Goal: Information Seeking & Learning: Learn about a topic

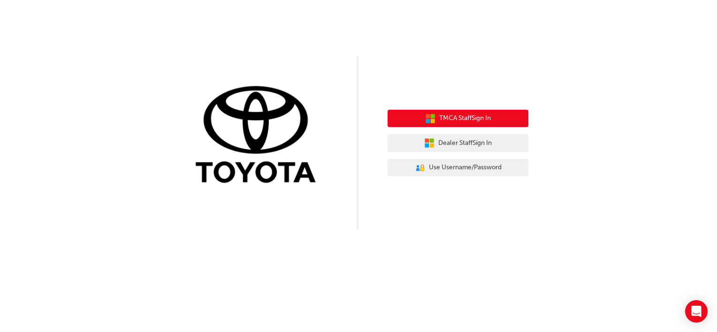
click at [490, 114] on span "TMCA Staff Sign In" at bounding box center [465, 118] width 52 height 11
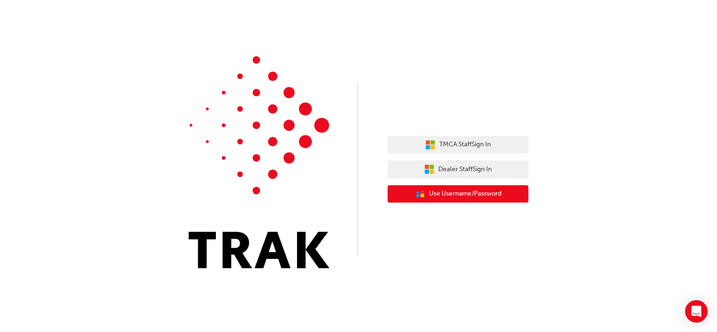
click at [476, 197] on span "Use Username/Password" at bounding box center [465, 194] width 73 height 11
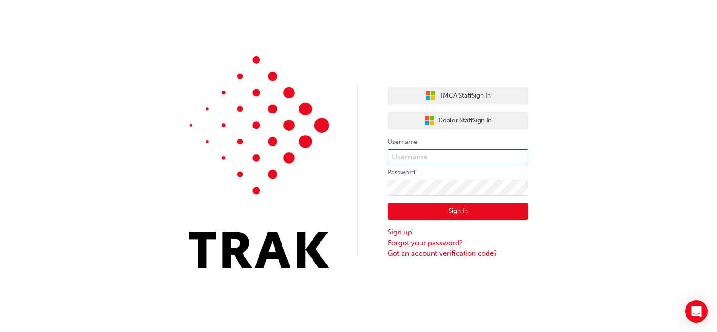
click at [455, 165] on input "text" at bounding box center [458, 157] width 141 height 16
type input "[PERSON_NAME].[PERSON_NAME]"
click button "Sign In" at bounding box center [458, 212] width 141 height 18
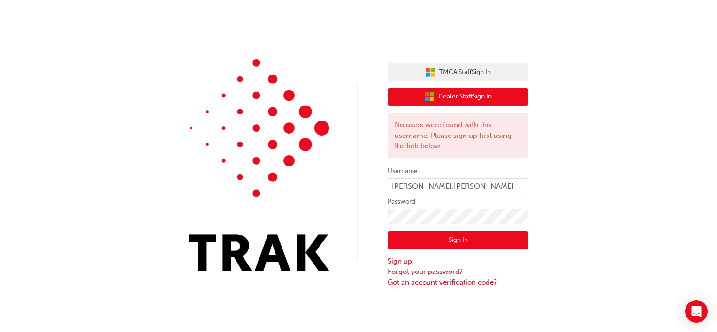
click at [491, 101] on span "Dealer Staff Sign In" at bounding box center [464, 96] width 53 height 11
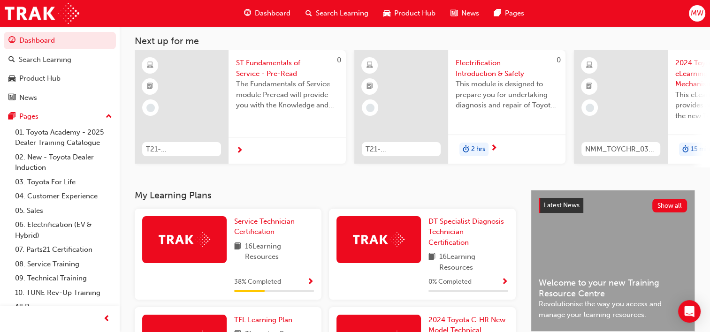
click at [272, 96] on span "The Fundamentals of Service module Preread will provide you with the Knowledge …" at bounding box center [287, 95] width 102 height 32
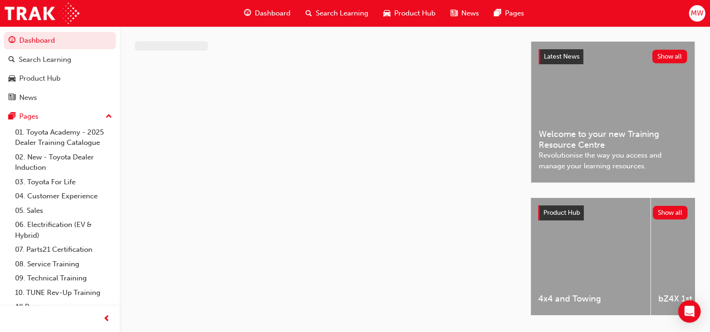
scroll to position [27, 0]
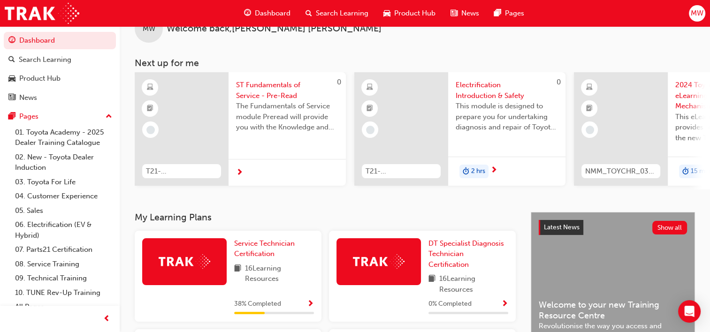
click at [503, 130] on span "This module is designed to prepare you for undertaking diagnosis and repair of …" at bounding box center [507, 117] width 102 height 32
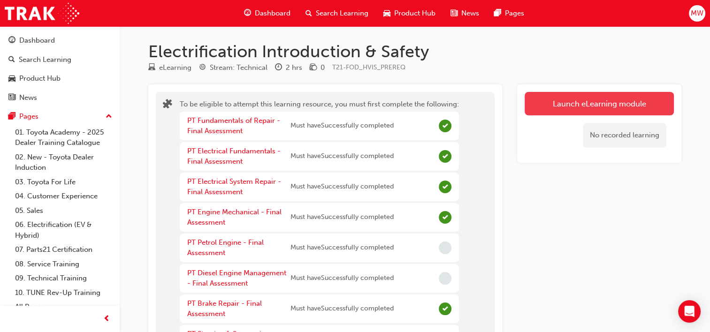
click at [634, 99] on button "Launch eLearning module" at bounding box center [599, 103] width 149 height 23
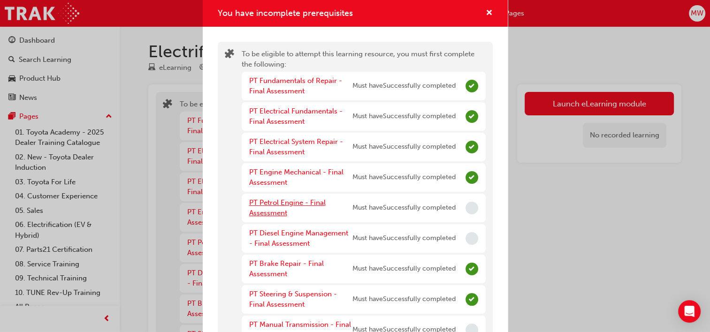
click at [287, 205] on link "PT Petrol Engine - Final Assessment" at bounding box center [287, 207] width 76 height 19
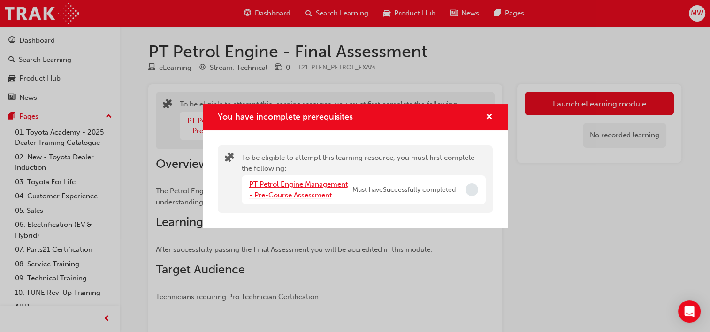
click at [315, 186] on link "PT Petrol Engine Management - Pre-Course Assessment" at bounding box center [298, 189] width 99 height 19
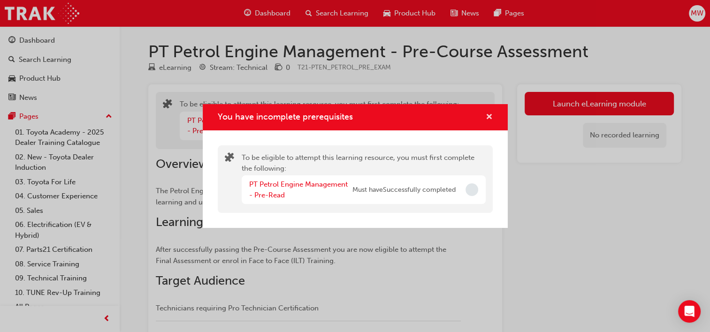
click at [491, 114] on span "cross-icon" at bounding box center [489, 118] width 7 height 8
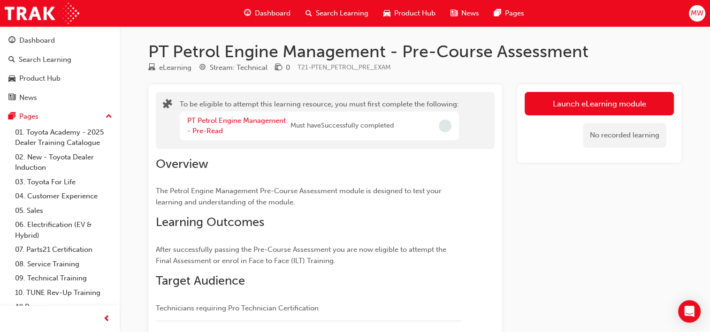
click at [270, 15] on span "Dashboard" at bounding box center [273, 13] width 36 height 11
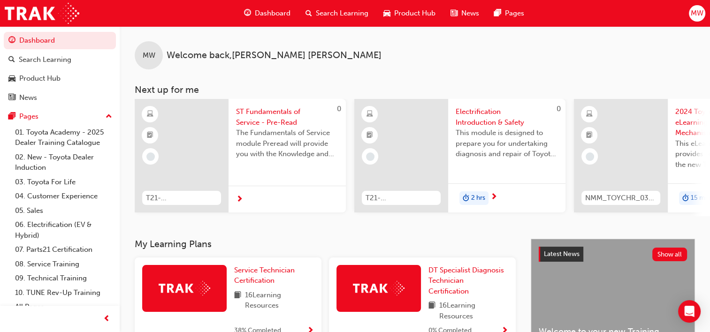
click at [266, 111] on span "ST Fundamentals of Service - Pre-Read" at bounding box center [287, 117] width 102 height 21
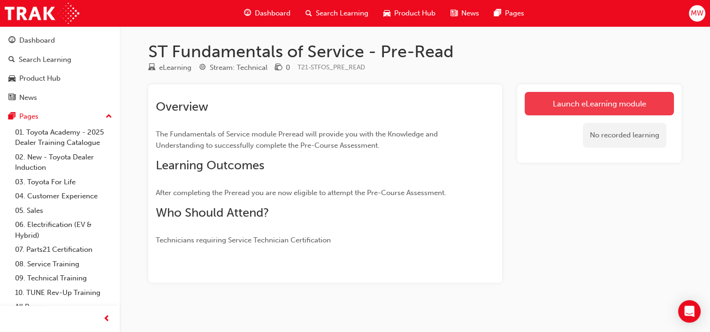
click at [569, 105] on link "Launch eLearning module" at bounding box center [599, 103] width 149 height 23
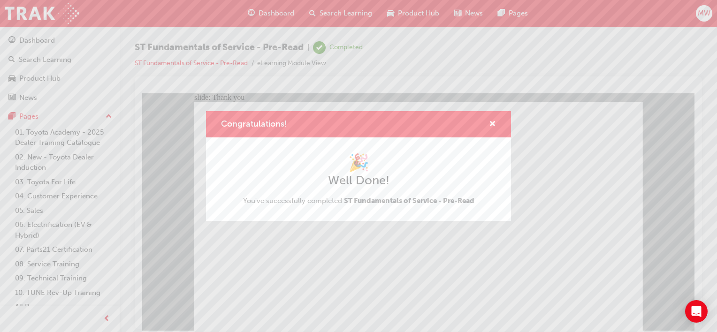
click at [496, 122] on div "Congratulations!" at bounding box center [358, 124] width 305 height 27
click at [491, 122] on span "cross-icon" at bounding box center [492, 125] width 7 height 8
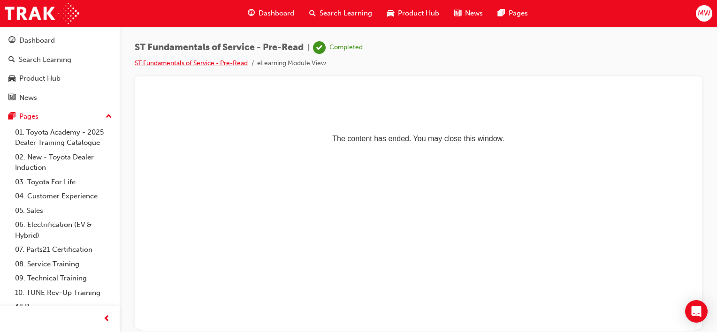
click at [234, 60] on link "ST Fundamentals of Service - Pre-Read" at bounding box center [191, 63] width 113 height 8
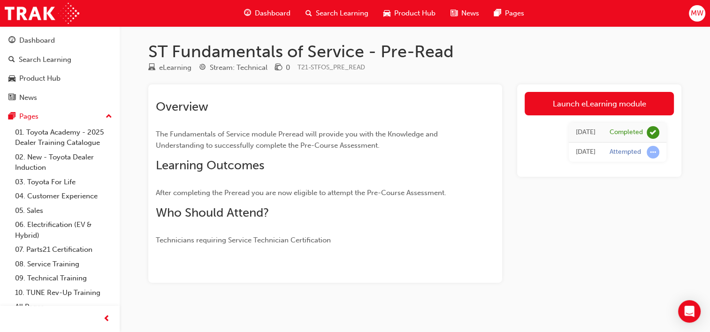
click at [261, 13] on span "Dashboard" at bounding box center [273, 13] width 36 height 11
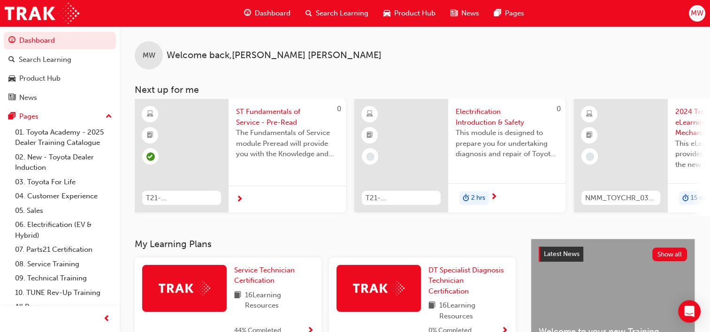
click at [240, 199] on span "next-icon" at bounding box center [239, 200] width 7 height 8
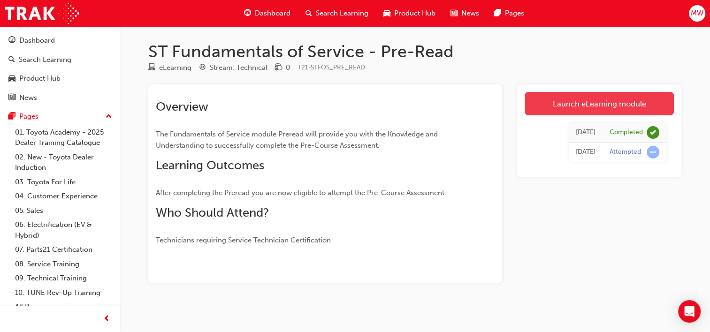
click at [592, 101] on link "Launch eLearning module" at bounding box center [599, 103] width 149 height 23
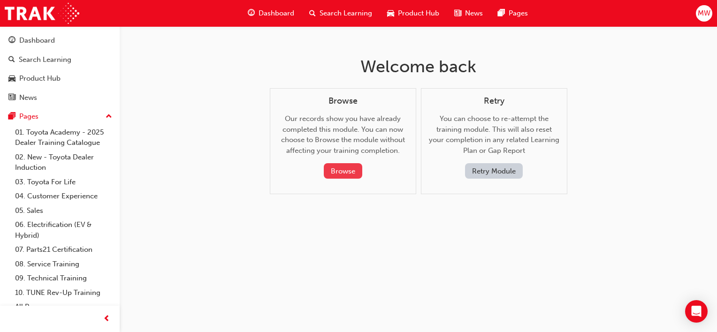
click at [353, 171] on button "Browse" at bounding box center [343, 170] width 38 height 15
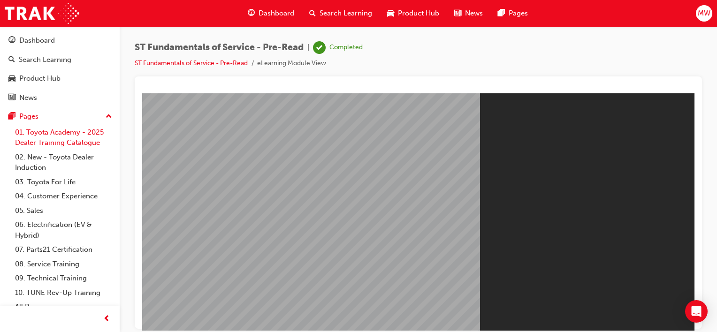
click at [80, 143] on link "01. Toyota Academy - 2025 Dealer Training Catalogue" at bounding box center [63, 137] width 105 height 25
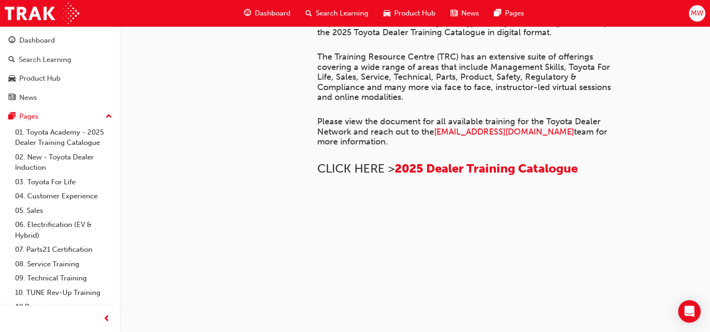
scroll to position [738, 0]
click at [58, 162] on link "02. New - Toyota Dealer Induction" at bounding box center [63, 162] width 105 height 25
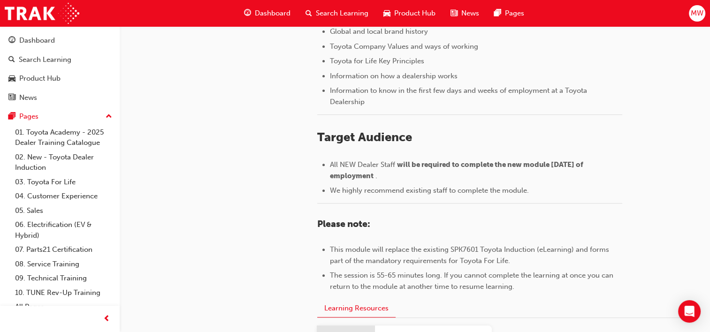
scroll to position [508, 0]
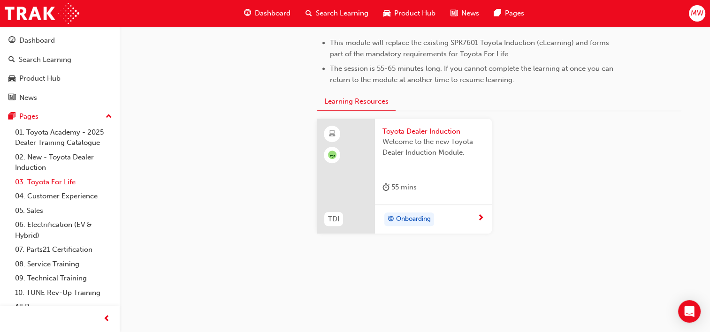
click at [70, 183] on link "03. Toyota For Life" at bounding box center [63, 182] width 105 height 15
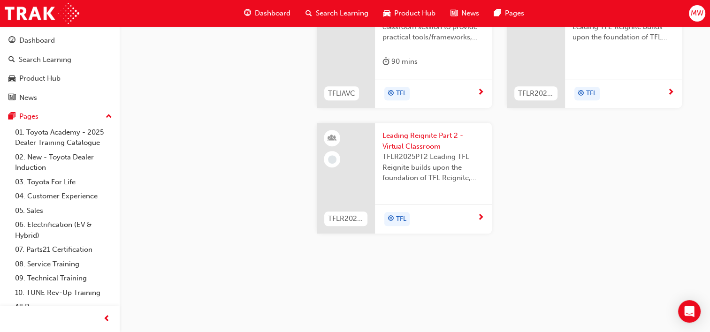
scroll to position [1036, 0]
click at [62, 197] on link "04. Customer Experience" at bounding box center [63, 196] width 105 height 15
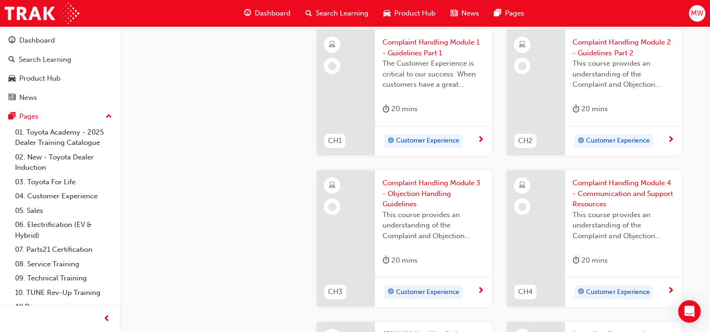
scroll to position [352, 0]
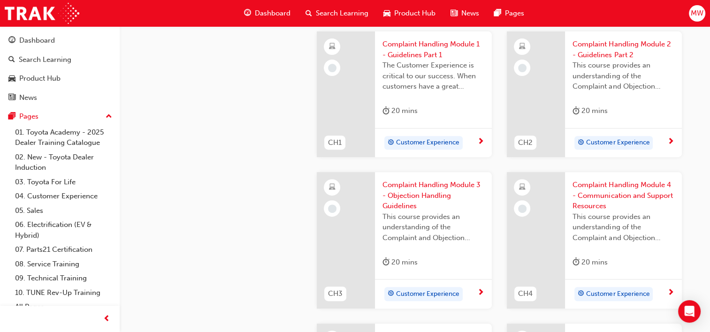
click at [274, 13] on span "Dashboard" at bounding box center [273, 13] width 36 height 11
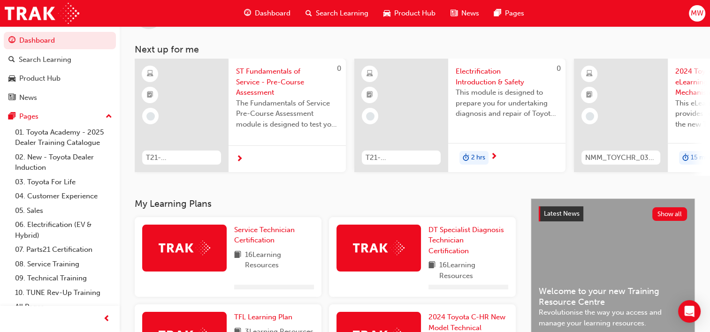
scroll to position [40, 0]
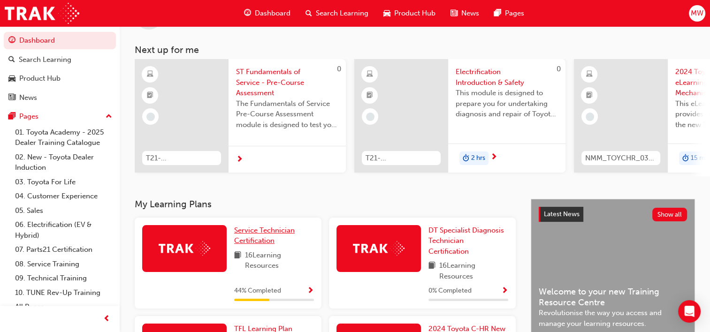
click at [272, 235] on span "Service Technician Certification" at bounding box center [264, 235] width 61 height 19
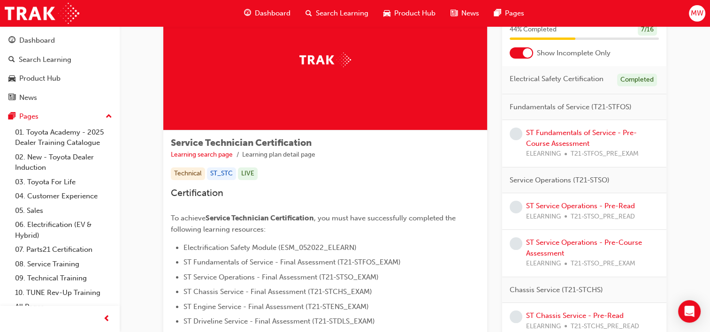
scroll to position [53, 0]
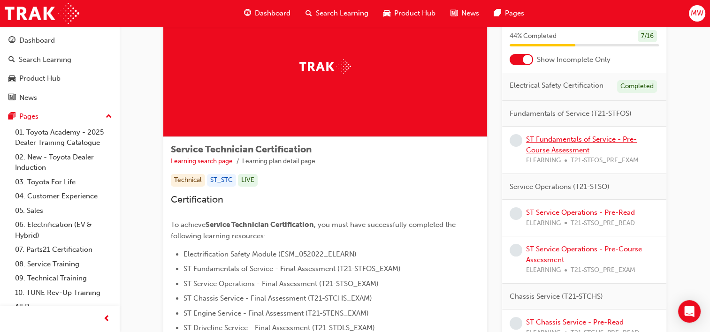
click at [577, 145] on link "ST Fundamentals of Service - Pre-Course Assessment" at bounding box center [581, 144] width 111 height 19
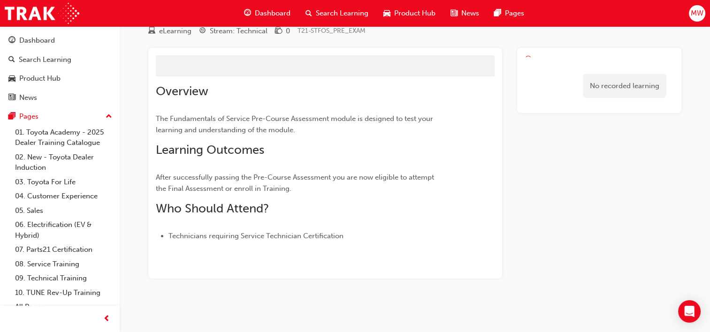
scroll to position [51, 0]
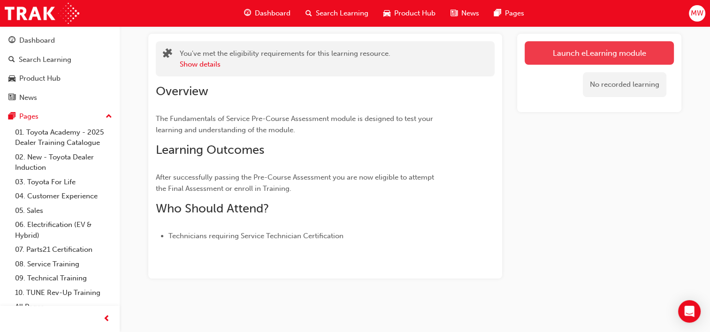
click at [607, 56] on link "Launch eLearning module" at bounding box center [599, 52] width 149 height 23
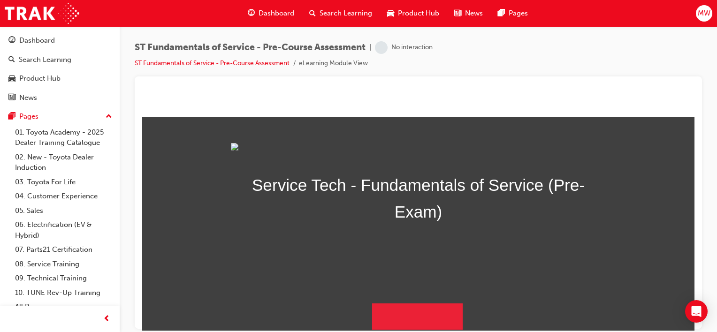
scroll to position [102, 0]
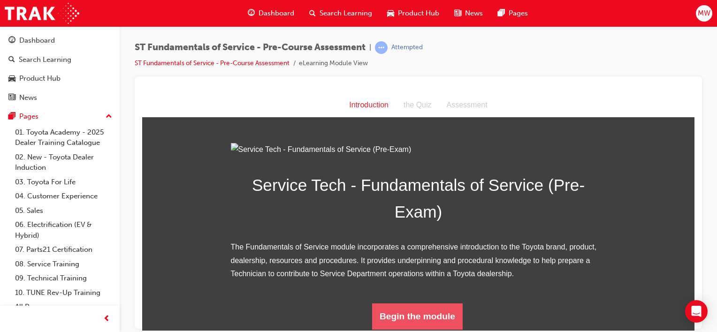
click at [421, 307] on button "Begin the module" at bounding box center [417, 316] width 91 height 26
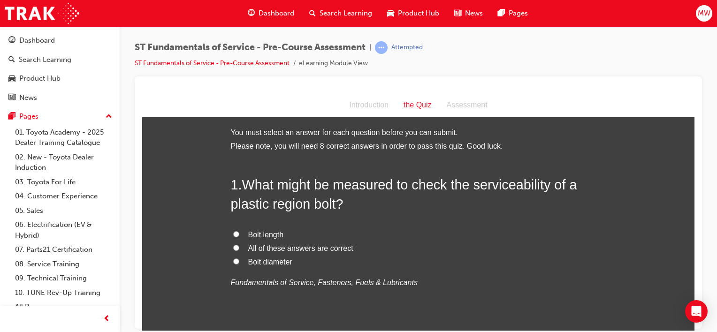
scroll to position [0, 0]
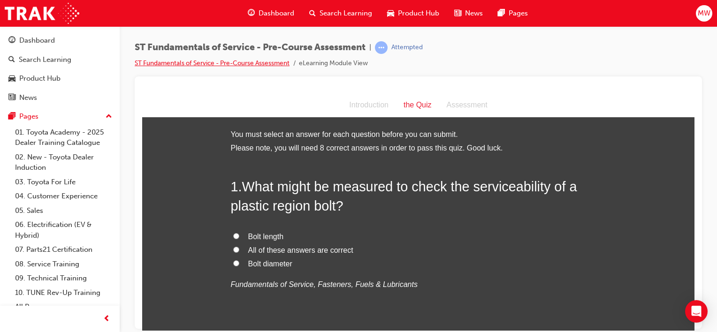
click at [286, 63] on link "ST Fundamentals of Service - Pre-Course Assessment" at bounding box center [212, 63] width 155 height 8
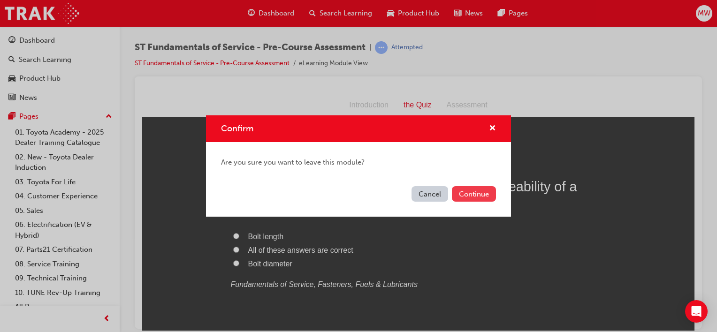
click at [472, 193] on button "Continue" at bounding box center [474, 193] width 44 height 15
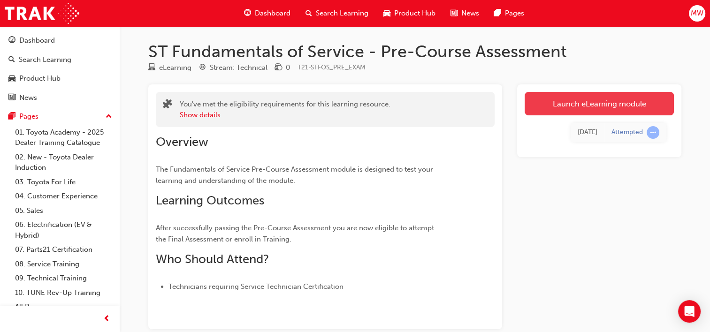
click at [579, 110] on link "Launch eLearning module" at bounding box center [599, 103] width 149 height 23
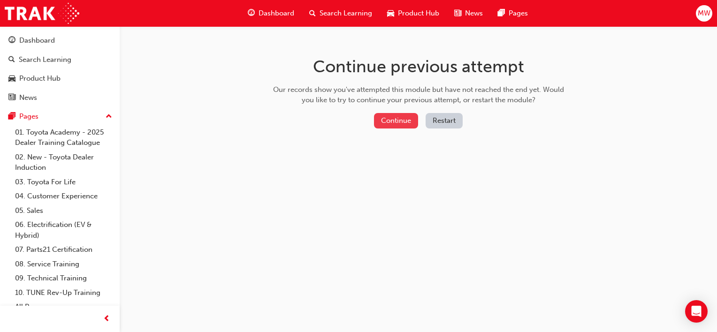
click at [403, 118] on button "Continue" at bounding box center [396, 120] width 44 height 15
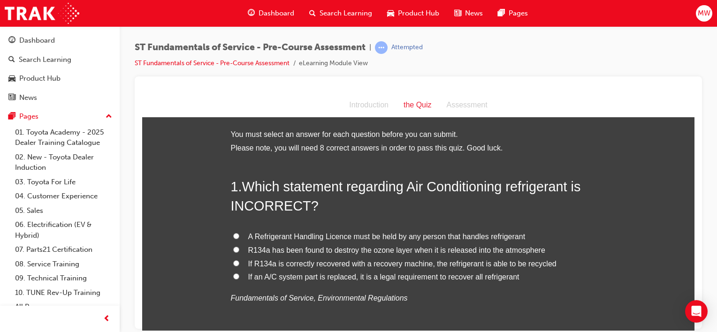
click at [333, 250] on span "R134a has been found to destroy the ozone layer when it is released into the at…" at bounding box center [396, 250] width 297 height 8
click at [239, 250] on input "R134a has been found to destroy the ozone layer when it is released into the at…" at bounding box center [236, 249] width 6 height 6
radio input "true"
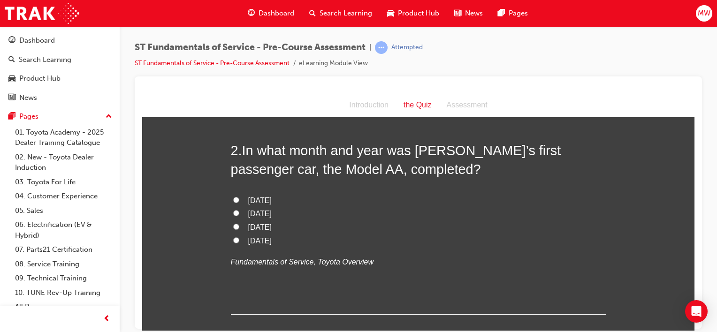
scroll to position [255, 0]
click at [250, 239] on span "April 1936" at bounding box center [259, 240] width 23 height 8
click at [239, 239] on input "April 1936" at bounding box center [236, 239] width 6 height 6
radio input "true"
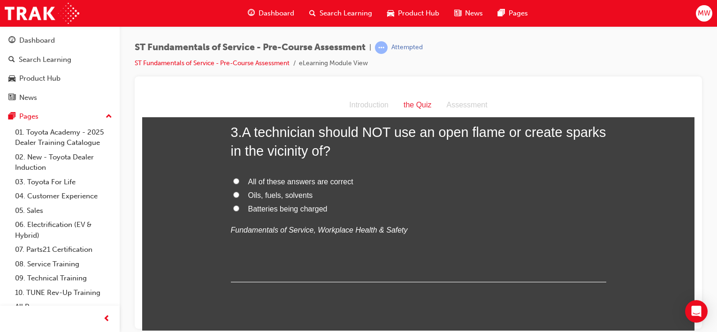
scroll to position [491, 0]
click at [282, 183] on span "All of these answers are correct" at bounding box center [300, 182] width 105 height 8
click at [239, 183] on input "All of these answers are correct" at bounding box center [236, 182] width 6 height 6
radio input "true"
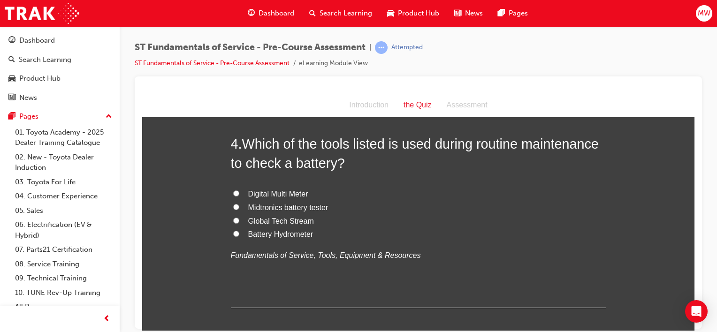
scroll to position [685, 0]
click at [284, 206] on span "Midtronics battery tester" at bounding box center [288, 207] width 80 height 8
click at [239, 206] on input "Midtronics battery tester" at bounding box center [236, 206] width 6 height 6
radio input "true"
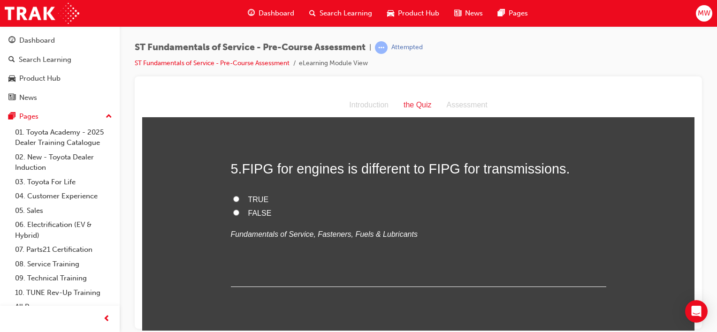
scroll to position [878, 0]
click at [255, 201] on span "TRUE" at bounding box center [258, 199] width 21 height 8
click at [239, 201] on input "TRUE" at bounding box center [236, 199] width 6 height 6
radio input "true"
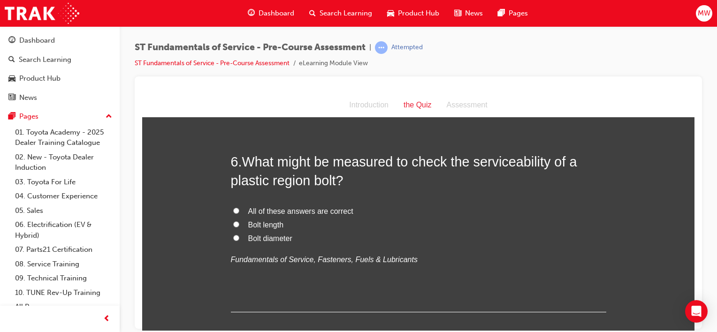
scroll to position [1059, 0]
click at [268, 208] on span "All of these answers are correct" at bounding box center [300, 210] width 105 height 8
click at [239, 208] on input "All of these answers are correct" at bounding box center [236, 210] width 6 height 6
radio input "true"
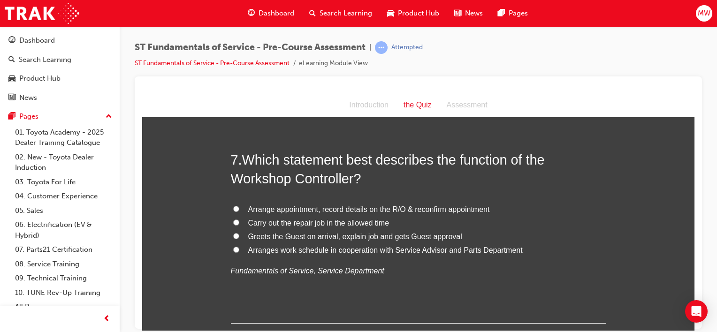
scroll to position [1296, 0]
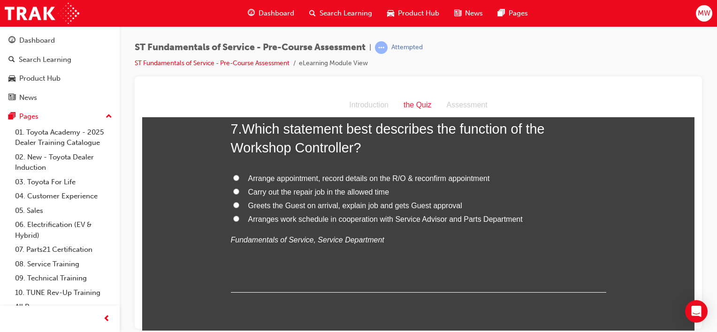
click at [413, 218] on span "Arranges work schedule in cooperation with Service Advisor and Parts Department" at bounding box center [385, 219] width 274 height 8
click at [239, 218] on input "Arranges work schedule in cooperation with Service Advisor and Parts Department" at bounding box center [236, 218] width 6 height 6
radio input "true"
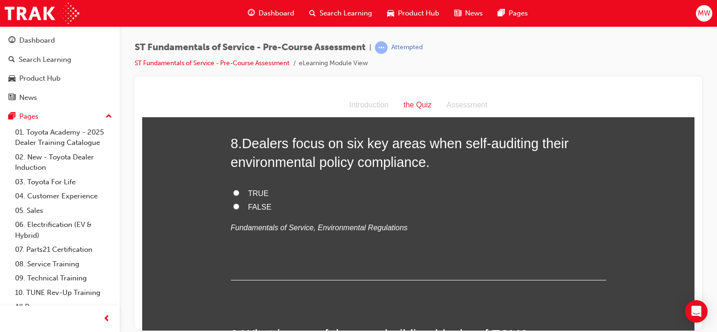
scroll to position [1501, 0]
click at [248, 191] on span "TRUE" at bounding box center [258, 192] width 21 height 8
click at [239, 191] on input "TRUE" at bounding box center [236, 192] width 6 height 6
radio input "true"
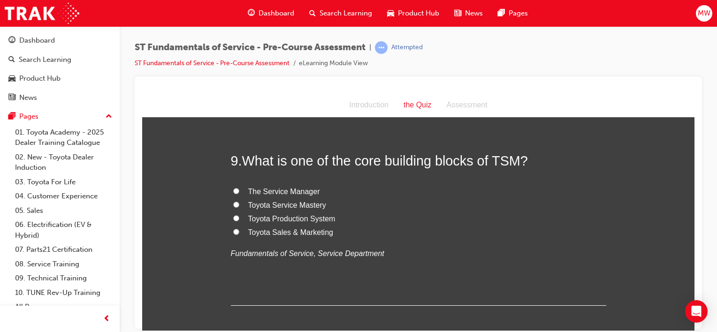
scroll to position [1678, 0]
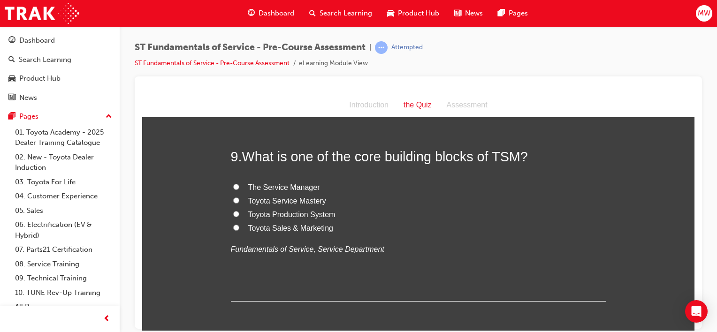
click at [278, 213] on span "Toyota Production System" at bounding box center [291, 214] width 87 height 8
click at [239, 213] on input "Toyota Production System" at bounding box center [236, 214] width 6 height 6
radio input "true"
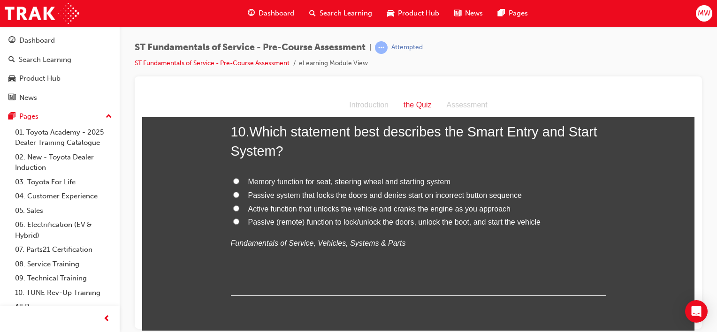
scroll to position [1901, 0]
click at [415, 221] on span "Passive (remote) function to lock/unlock the doors, unlock the boot, and start …" at bounding box center [394, 223] width 292 height 8
click at [239, 221] on input "Passive (remote) function to lock/unlock the doors, unlock the boot, and start …" at bounding box center [236, 222] width 6 height 6
radio input "true"
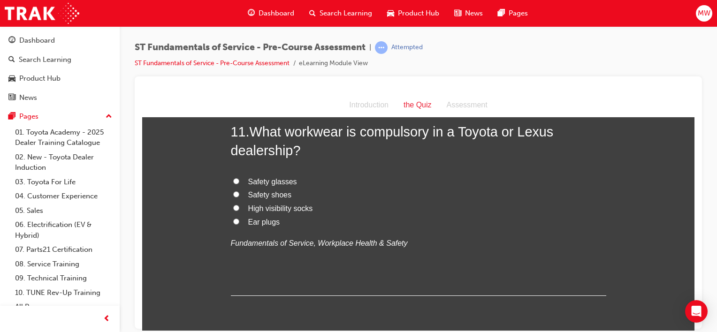
scroll to position [2113, 0]
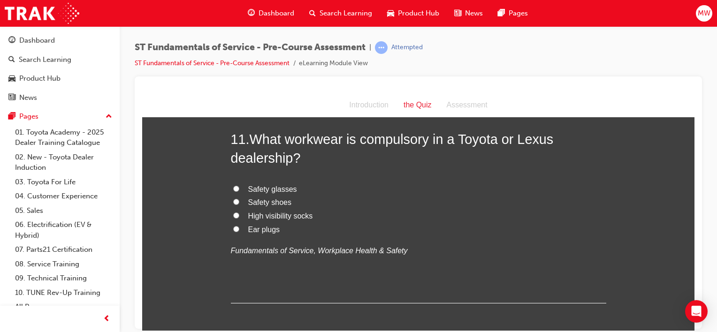
click at [272, 199] on span "Safety shoes" at bounding box center [270, 202] width 44 height 8
click at [239, 199] on input "Safety shoes" at bounding box center [236, 201] width 6 height 6
radio input "true"
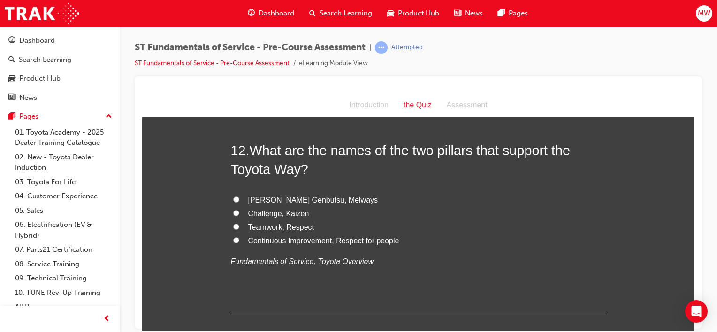
scroll to position [2324, 0]
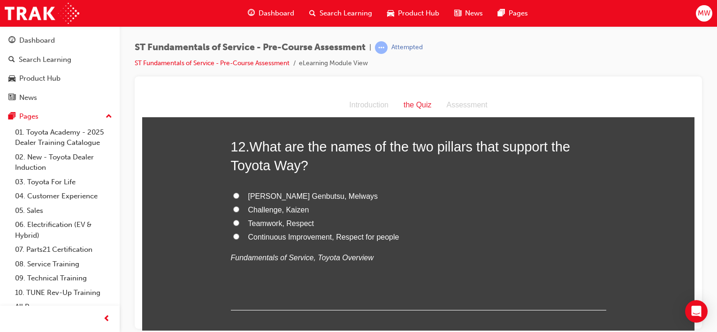
click at [327, 235] on span "Continuous Improvement, Respect for people" at bounding box center [323, 237] width 151 height 8
click at [239, 235] on input "Continuous Improvement, Respect for people" at bounding box center [236, 236] width 6 height 6
radio input "true"
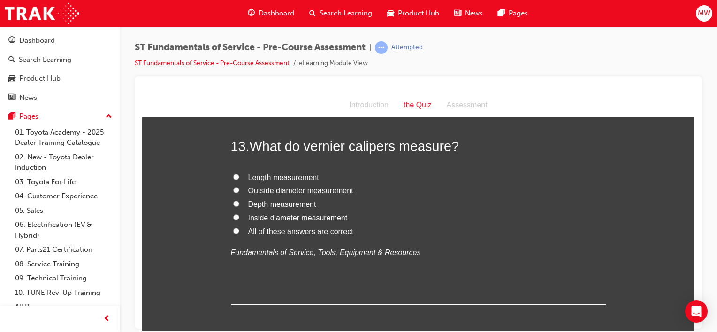
scroll to position [2543, 0]
click at [285, 229] on span "All of these answers are correct" at bounding box center [300, 231] width 105 height 8
click at [239, 229] on input "All of these answers are correct" at bounding box center [236, 231] width 6 height 6
radio input "true"
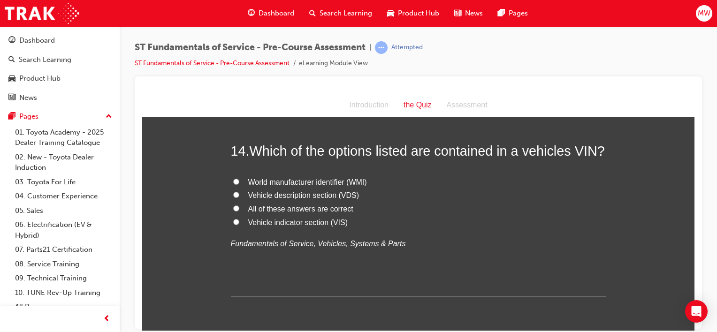
scroll to position [2755, 0]
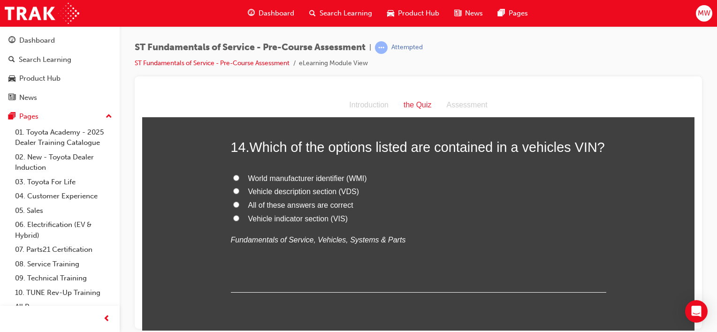
click at [300, 204] on span "All of these answers are correct" at bounding box center [300, 205] width 105 height 8
click at [239, 204] on input "All of these answers are correct" at bounding box center [236, 204] width 6 height 6
radio input "true"
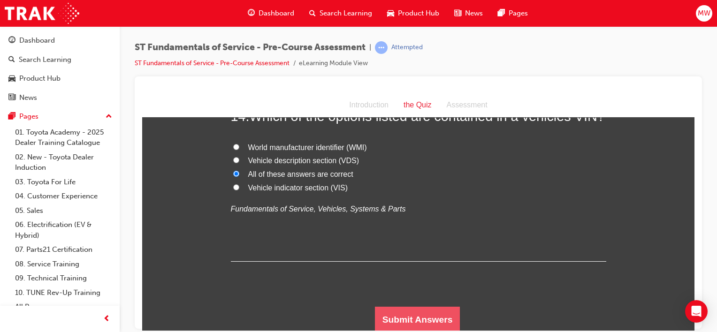
click at [411, 312] on button "Submit Answers" at bounding box center [417, 319] width 85 height 26
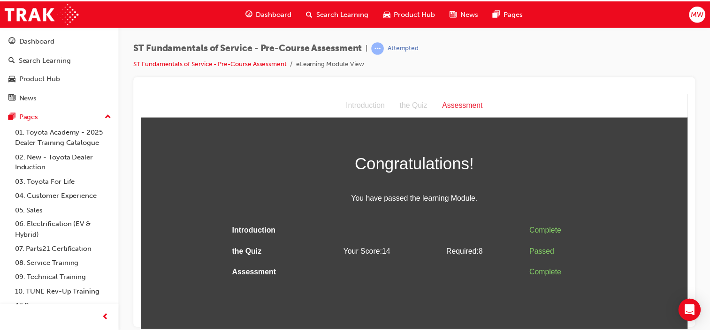
scroll to position [0, 0]
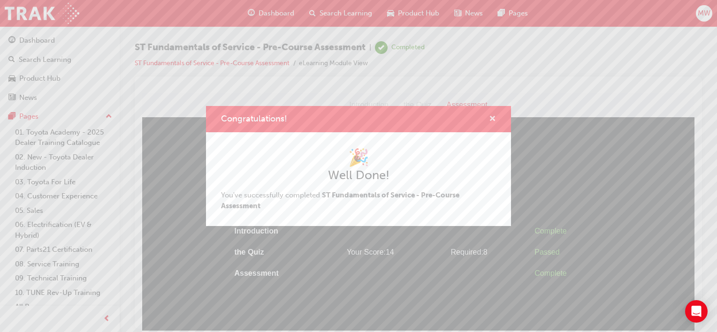
click at [493, 118] on span "cross-icon" at bounding box center [492, 119] width 7 height 8
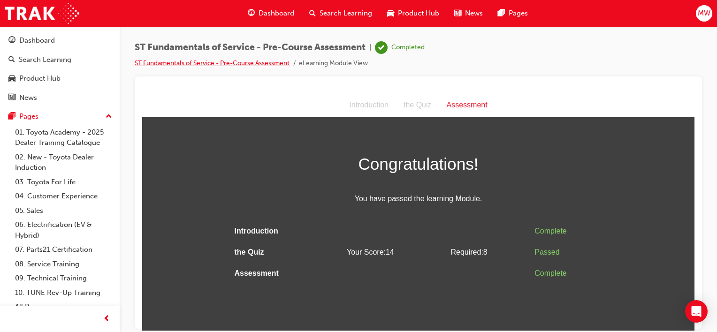
click at [270, 61] on link "ST Fundamentals of Service - Pre-Course Assessment" at bounding box center [212, 63] width 155 height 8
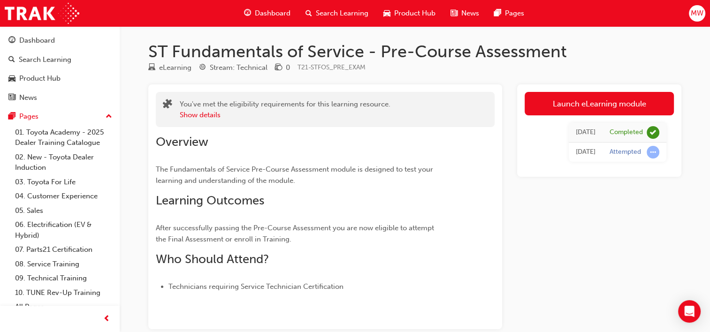
click at [269, 17] on span "Dashboard" at bounding box center [273, 13] width 36 height 11
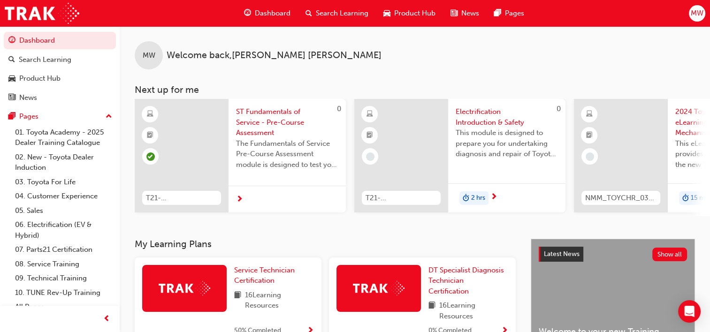
click at [240, 197] on span "next-icon" at bounding box center [239, 200] width 7 height 8
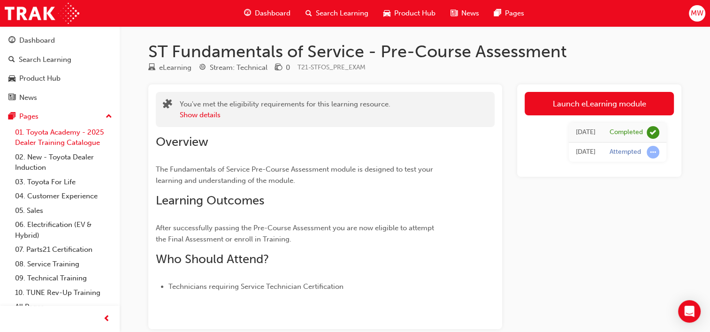
click at [83, 138] on link "01. Toyota Academy - 2025 Dealer Training Catalogue" at bounding box center [63, 137] width 105 height 25
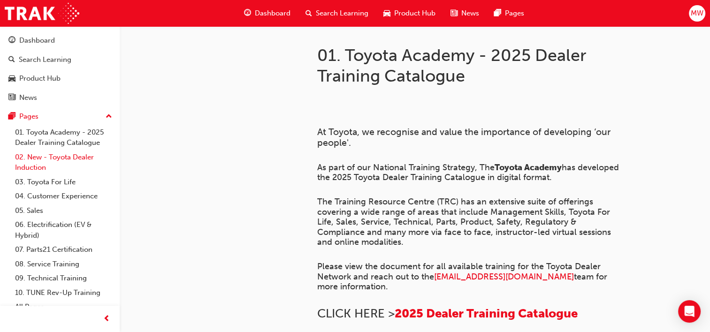
click at [84, 159] on link "02. New - Toyota Dealer Induction" at bounding box center [63, 162] width 105 height 25
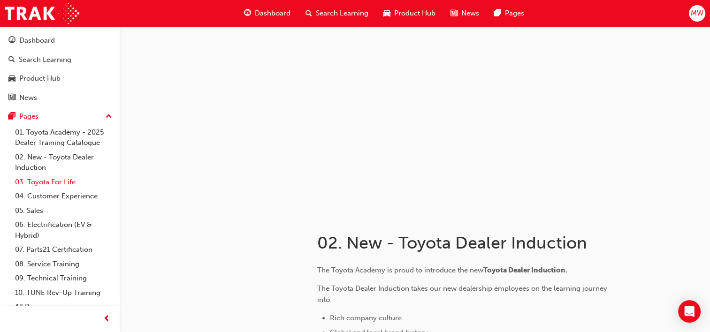
click at [70, 178] on link "03. Toyota For Life" at bounding box center [63, 182] width 105 height 15
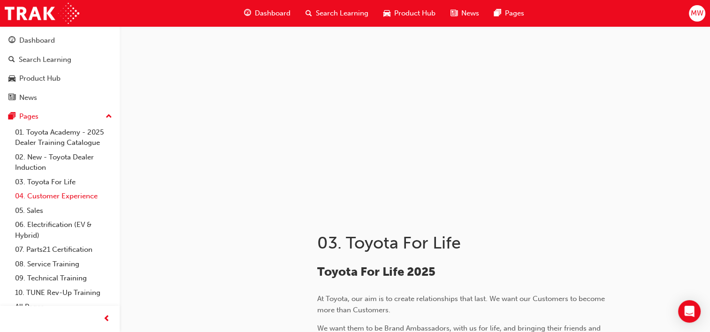
click at [64, 194] on link "04. Customer Experience" at bounding box center [63, 196] width 105 height 15
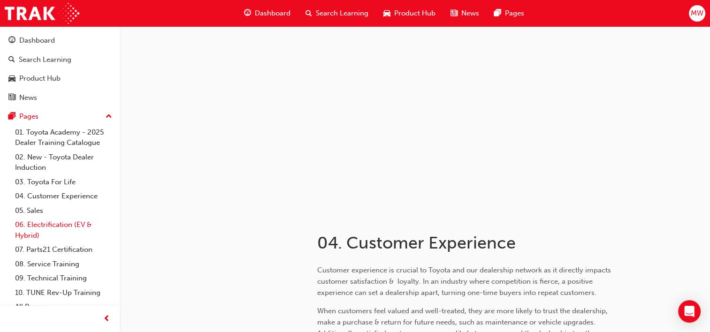
click at [44, 227] on link "06. Electrification (EV & Hybrid)" at bounding box center [63, 230] width 105 height 25
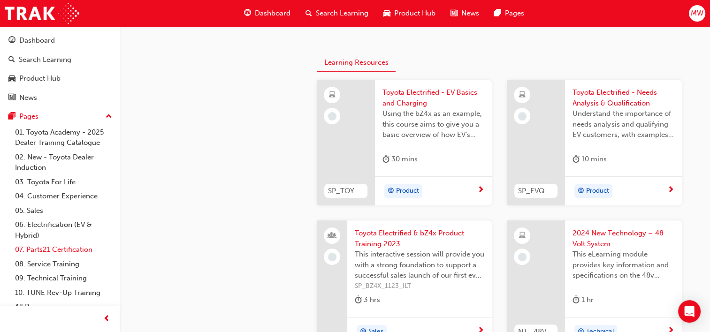
scroll to position [9, 0]
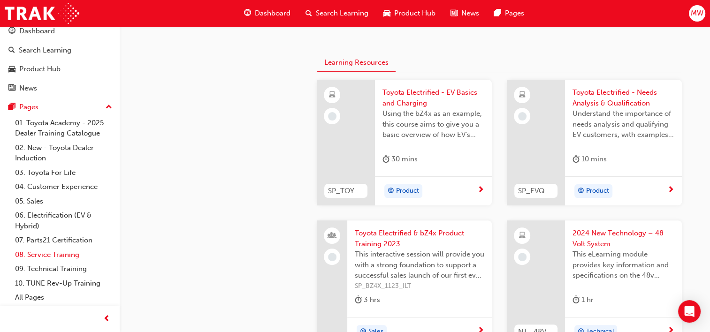
click at [62, 257] on link "08. Service Training" at bounding box center [63, 255] width 105 height 15
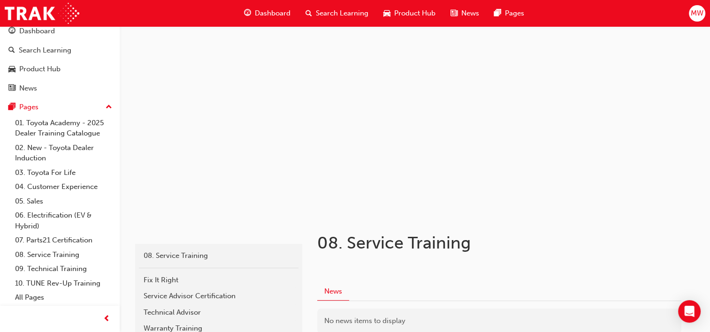
scroll to position [118, 0]
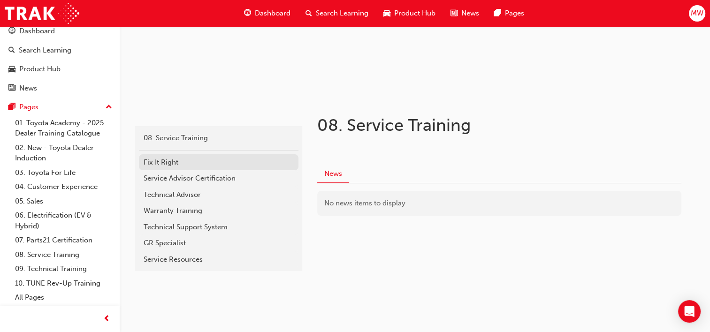
click at [185, 162] on div "Fix It Right" at bounding box center [219, 162] width 150 height 11
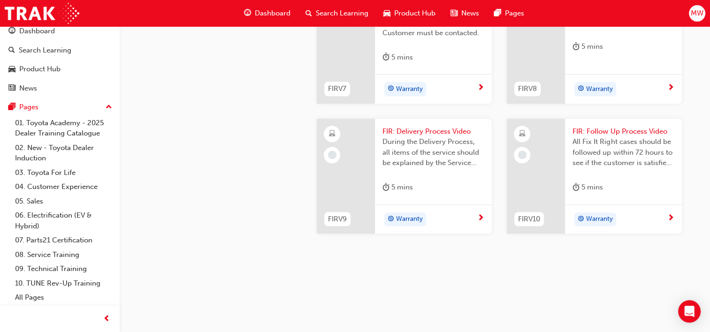
scroll to position [1083, 0]
click at [56, 257] on link "08. Service Training" at bounding box center [63, 255] width 105 height 15
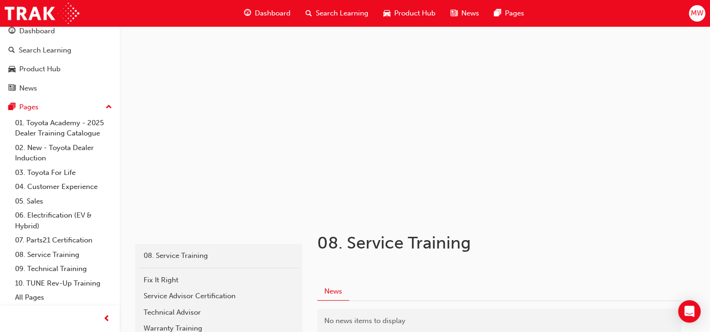
scroll to position [118, 0]
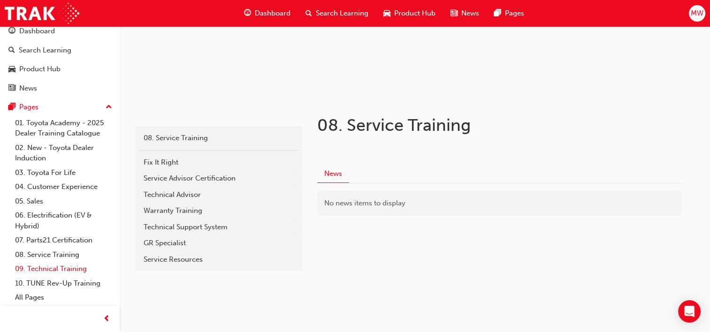
click at [81, 267] on link "09. Technical Training" at bounding box center [63, 269] width 105 height 15
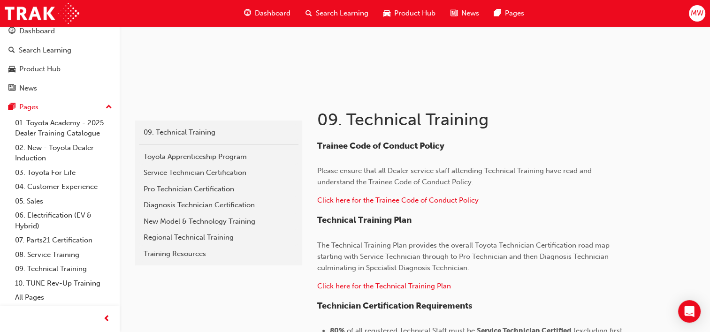
scroll to position [145, 0]
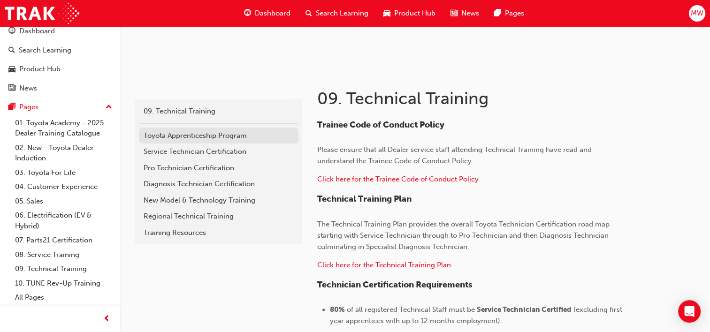
click at [224, 137] on div "Toyota Apprenticeship Program" at bounding box center [219, 135] width 150 height 11
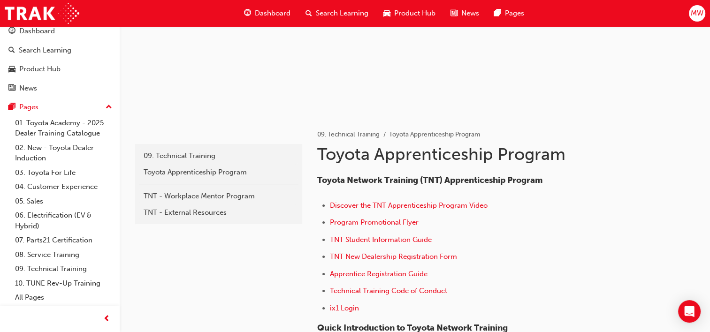
scroll to position [101, 0]
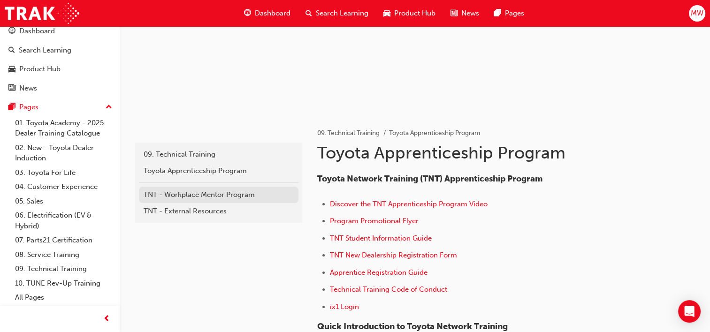
click at [227, 190] on div "TNT - Workplace Mentor Program" at bounding box center [219, 195] width 150 height 11
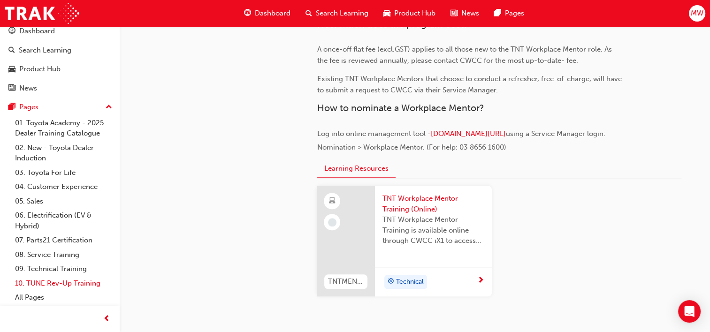
scroll to position [920, 0]
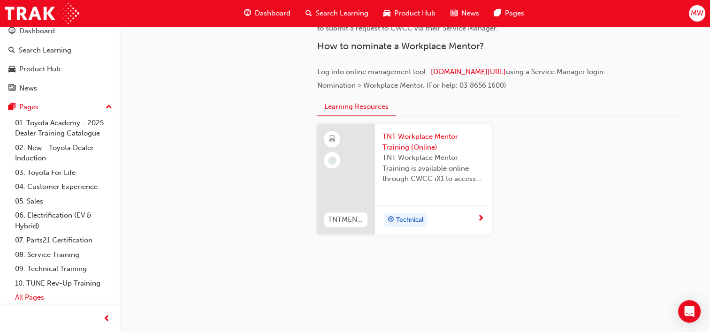
click at [41, 295] on link "All Pages" at bounding box center [63, 297] width 105 height 15
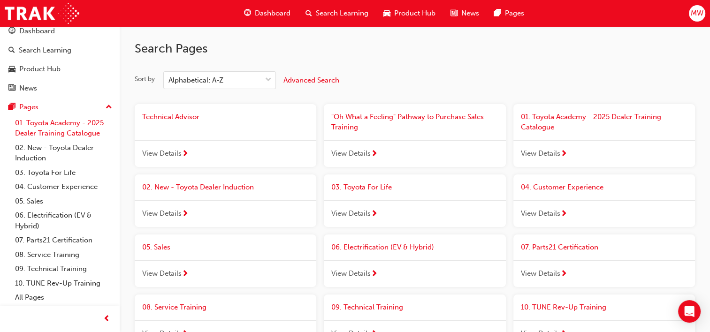
click at [63, 132] on link "01. Toyota Academy - 2025 Dealer Training Catalogue" at bounding box center [63, 128] width 105 height 25
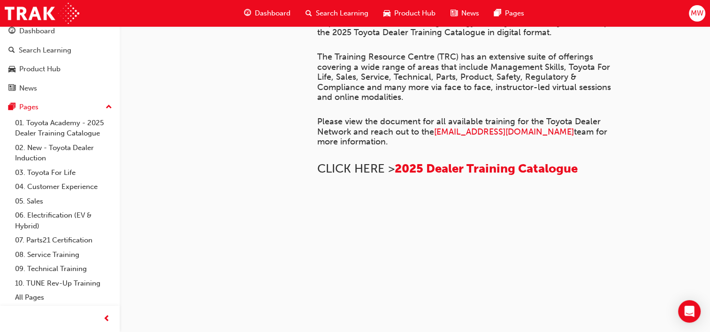
scroll to position [738, 0]
click at [66, 149] on link "02. New - Toyota Dealer Induction" at bounding box center [63, 153] width 105 height 25
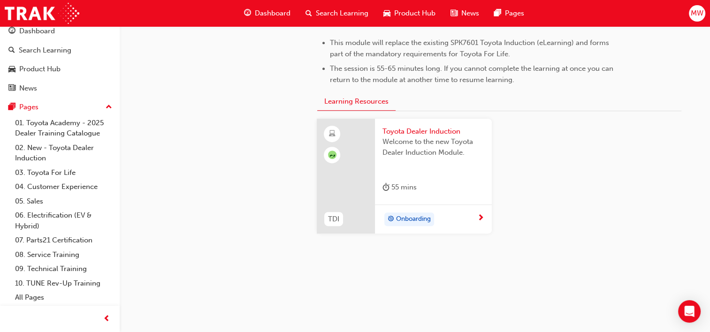
click at [472, 216] on div "Onboarding" at bounding box center [429, 220] width 95 height 14
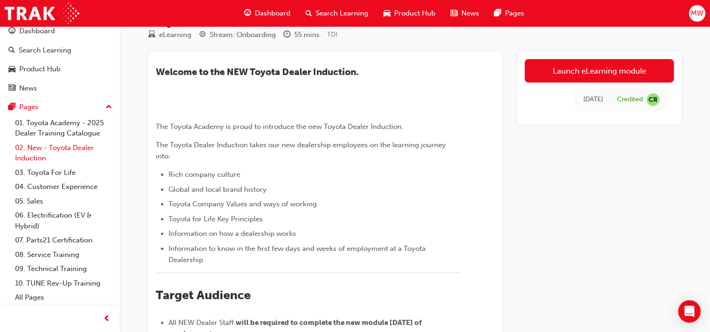
scroll to position [34, 0]
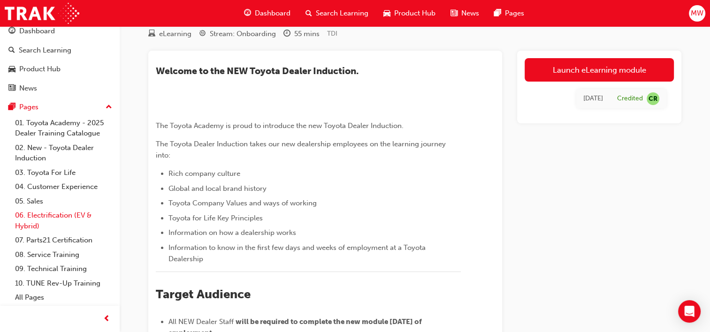
click at [51, 213] on link "06. Electrification (EV & Hybrid)" at bounding box center [63, 220] width 105 height 25
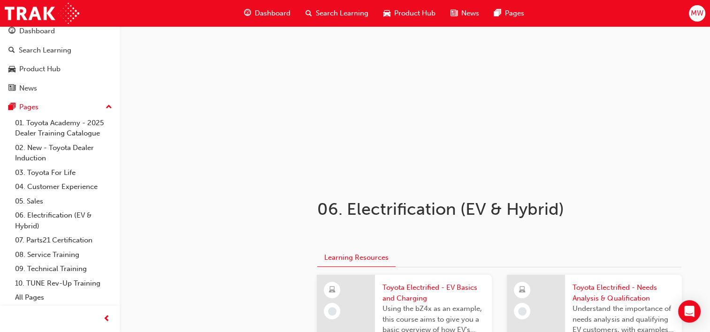
scroll to position [196, 0]
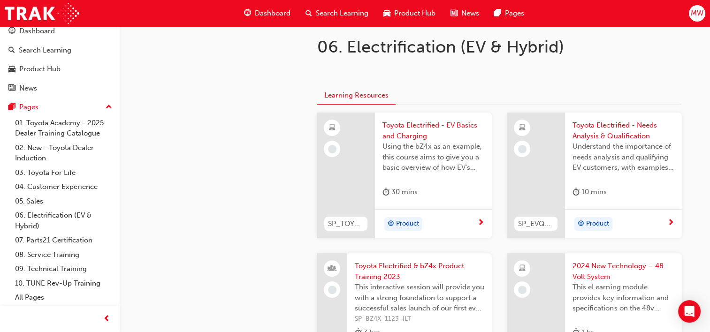
click at [469, 217] on div "Product" at bounding box center [429, 224] width 95 height 14
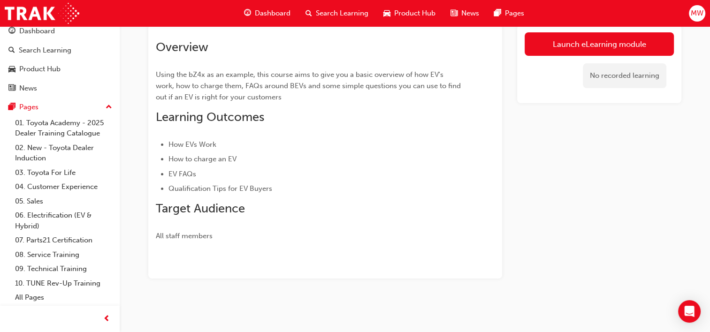
scroll to position [60, 0]
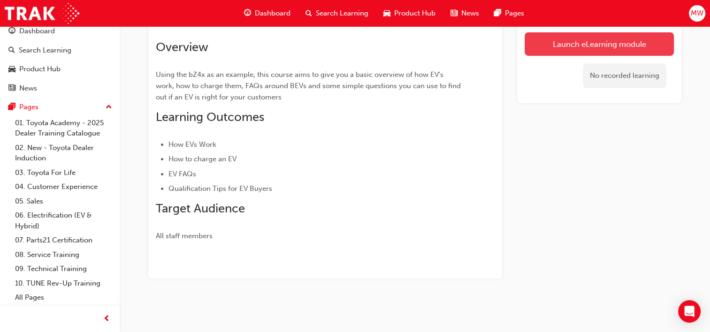
click at [577, 53] on link "Launch eLearning module" at bounding box center [599, 43] width 149 height 23
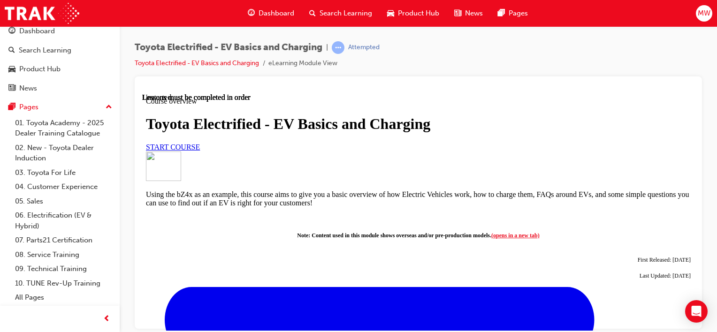
click at [200, 151] on span "START COURSE" at bounding box center [173, 147] width 54 height 8
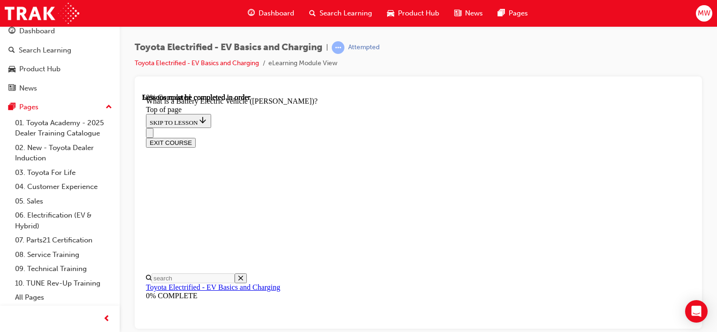
scroll to position [994, 0]
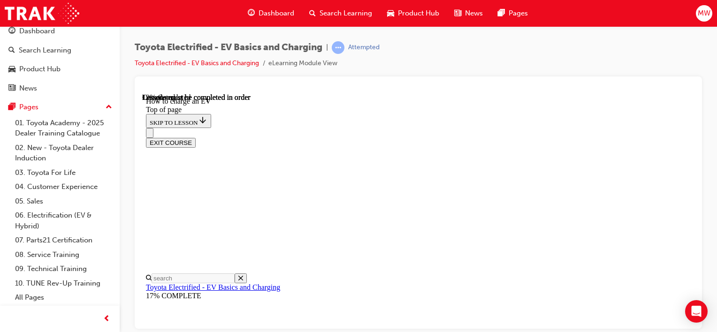
scroll to position [824, 0]
drag, startPoint x: 568, startPoint y: 138, endPoint x: 575, endPoint y: 132, distance: 9.3
drag, startPoint x: 575, startPoint y: 132, endPoint x: 556, endPoint y: 107, distance: 30.5
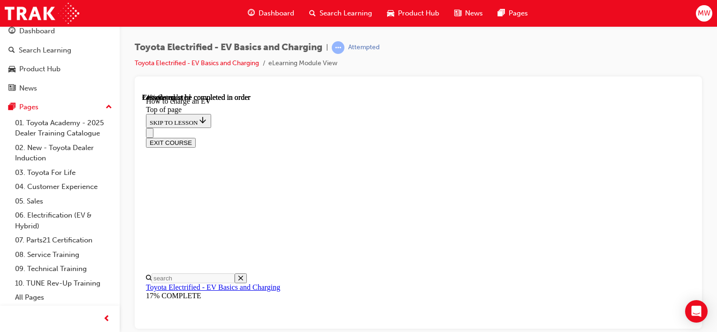
drag, startPoint x: 575, startPoint y: 169, endPoint x: 590, endPoint y: 137, distance: 35.7
drag, startPoint x: 590, startPoint y: 137, endPoint x: 597, endPoint y: 173, distance: 36.8
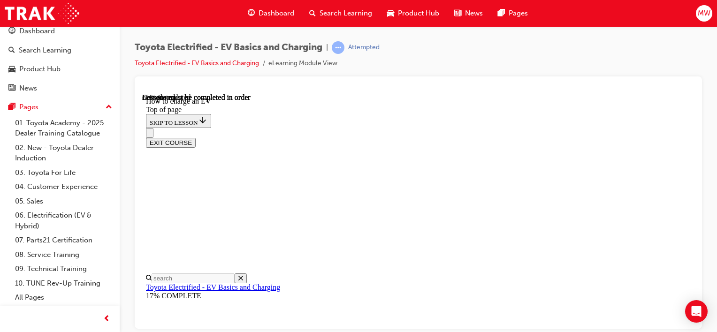
scroll to position [3512, 0]
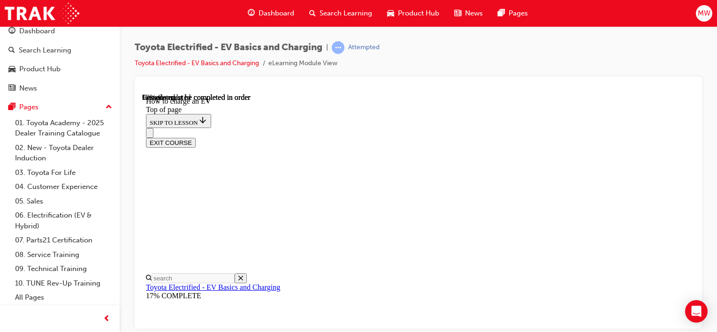
scroll to position [2895, 0]
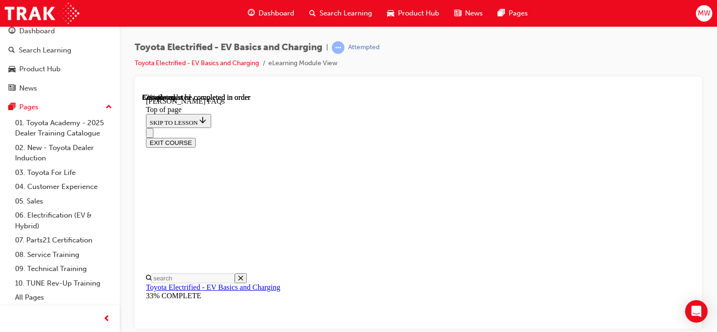
scroll to position [820, 0]
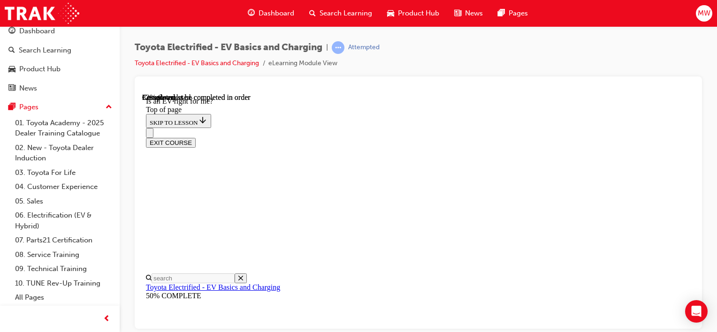
scroll to position [609, 0]
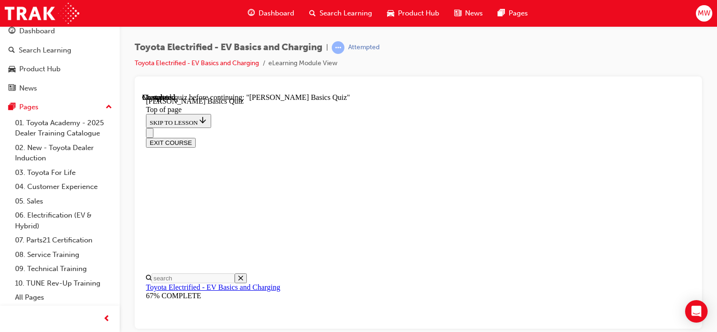
scroll to position [152, 0]
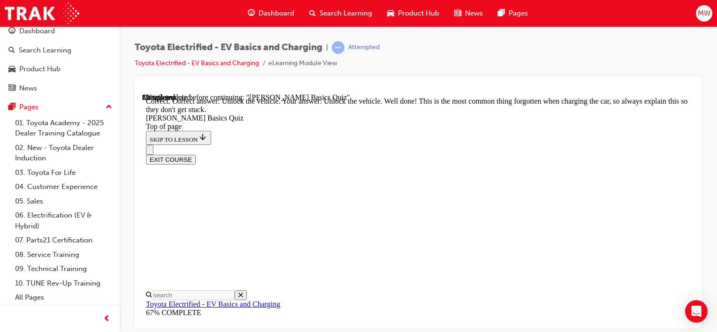
scroll to position [405, 0]
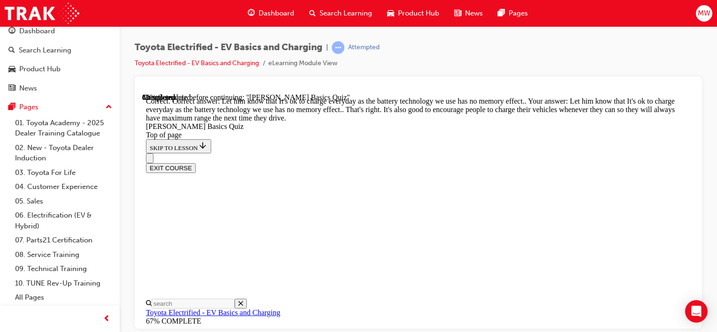
scroll to position [310, 0]
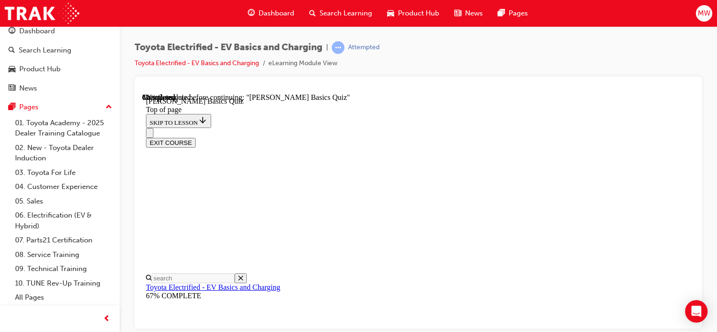
scroll to position [94, 0]
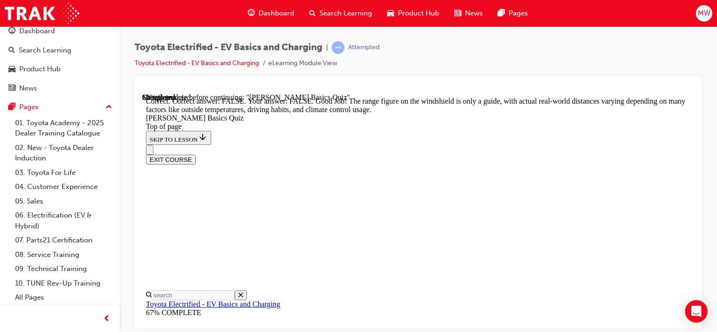
scroll to position [278, 0]
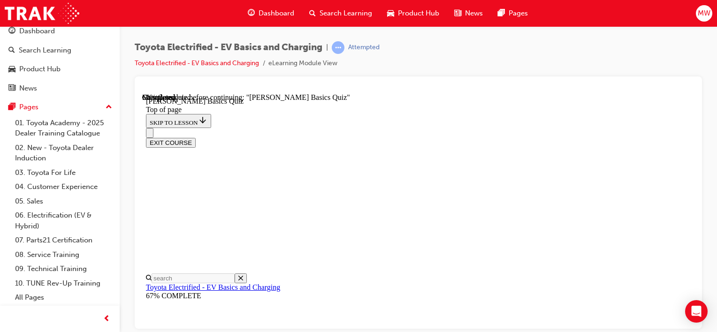
scroll to position [149, 0]
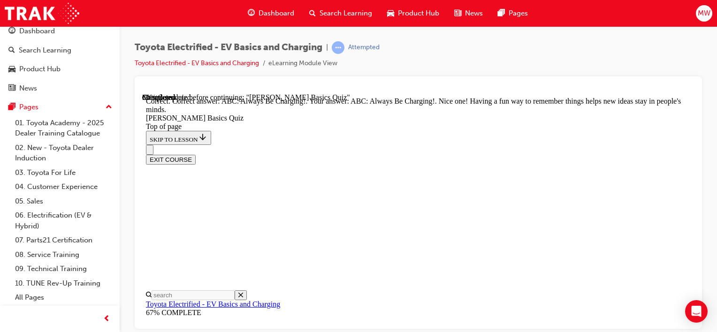
scroll to position [293, 0]
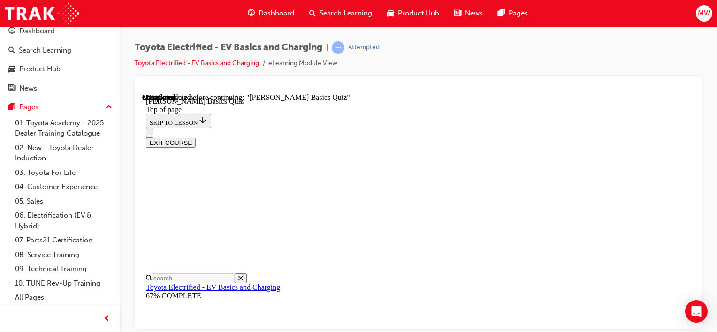
scroll to position [139, 0]
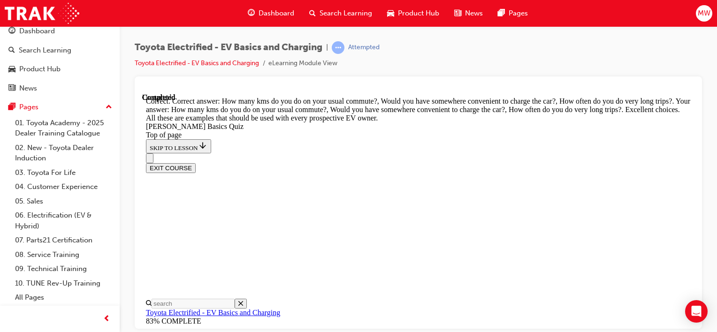
scroll to position [374, 0]
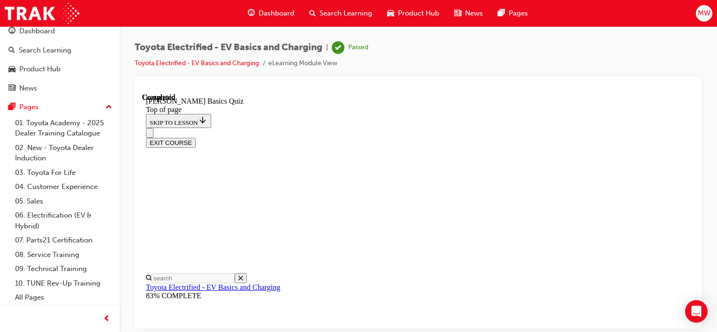
scroll to position [272, 0]
click at [196, 137] on button "EXIT COURSE" at bounding box center [171, 142] width 50 height 10
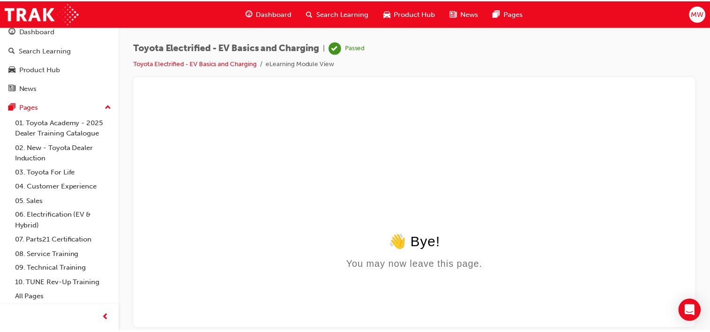
scroll to position [0, 0]
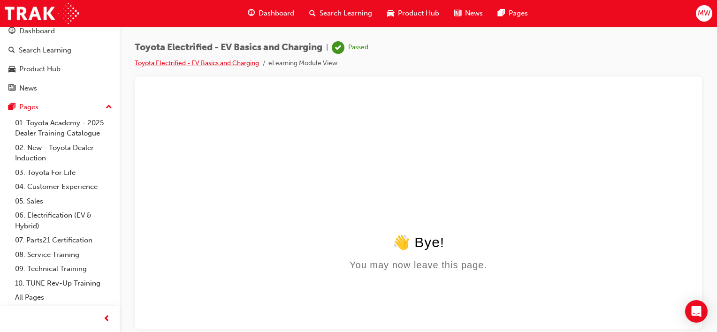
click at [212, 62] on link "Toyota Electrified - EV Basics and Charging" at bounding box center [197, 63] width 124 height 8
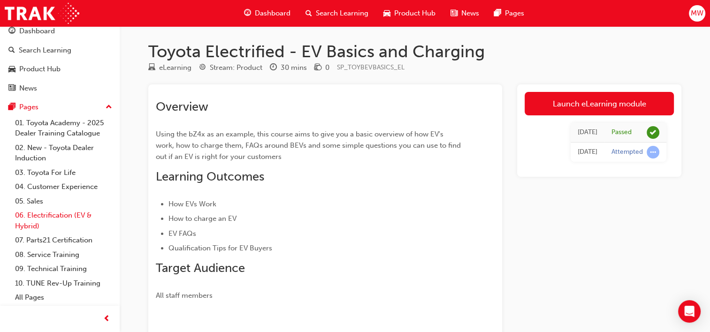
click at [54, 220] on link "06. Electrification (EV & Hybrid)" at bounding box center [63, 220] width 105 height 25
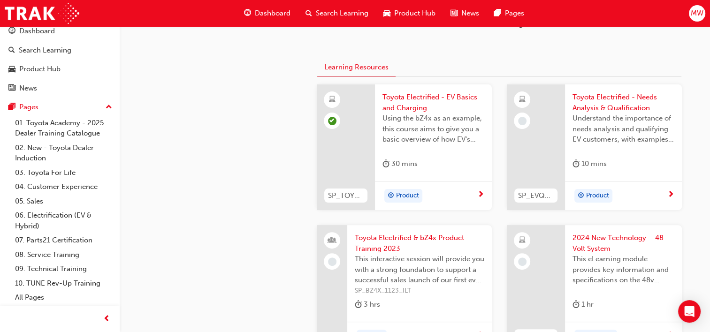
scroll to position [223, 0]
click at [646, 186] on div "Product" at bounding box center [623, 197] width 117 height 30
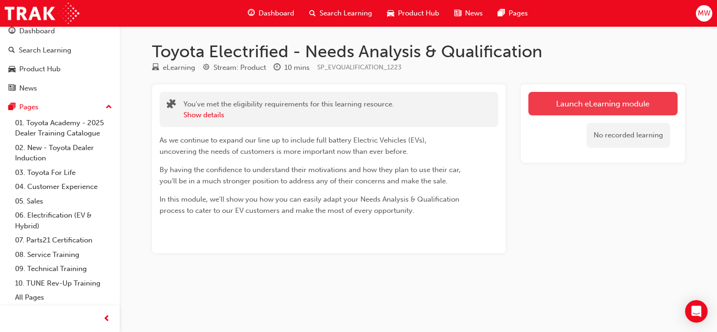
click at [566, 100] on link "Launch eLearning module" at bounding box center [602, 103] width 149 height 23
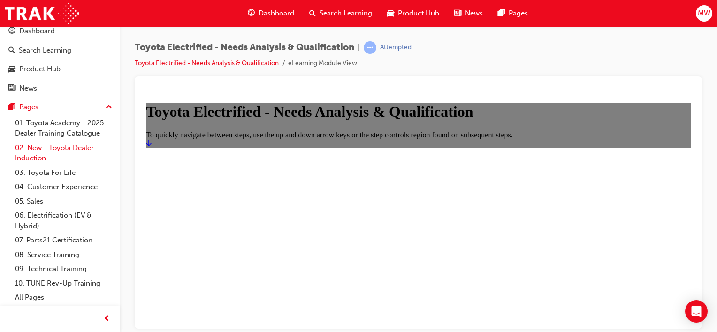
click at [81, 154] on link "02. New - Toyota Dealer Induction" at bounding box center [63, 153] width 105 height 25
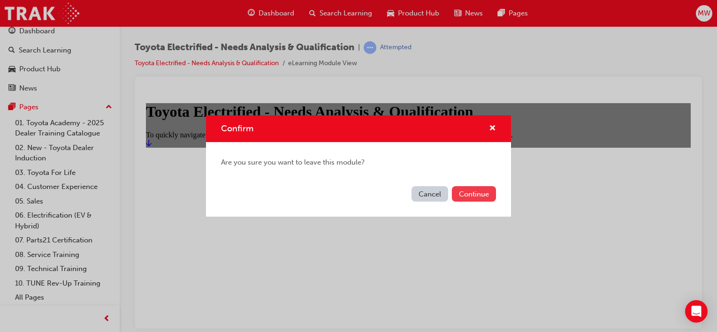
click at [488, 193] on button "Continue" at bounding box center [474, 193] width 44 height 15
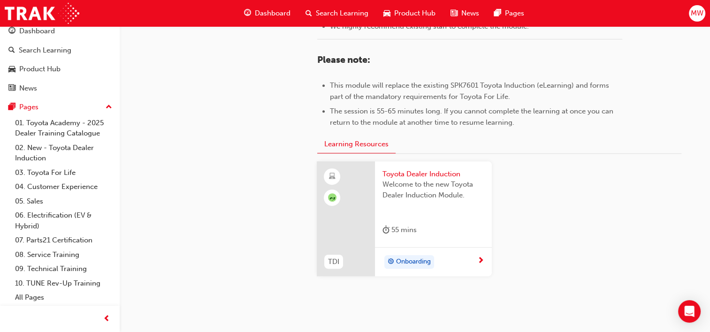
scroll to position [508, 0]
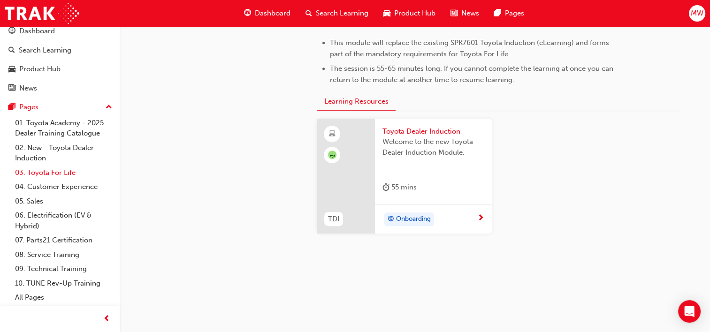
click at [67, 172] on link "03. Toyota For Life" at bounding box center [63, 173] width 105 height 15
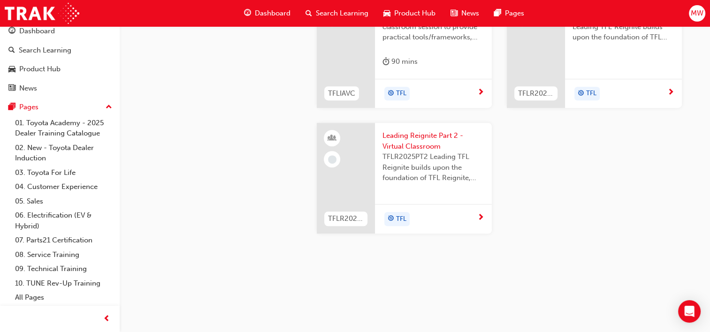
scroll to position [1030, 0]
click at [48, 191] on link "04. Customer Experience" at bounding box center [63, 187] width 105 height 15
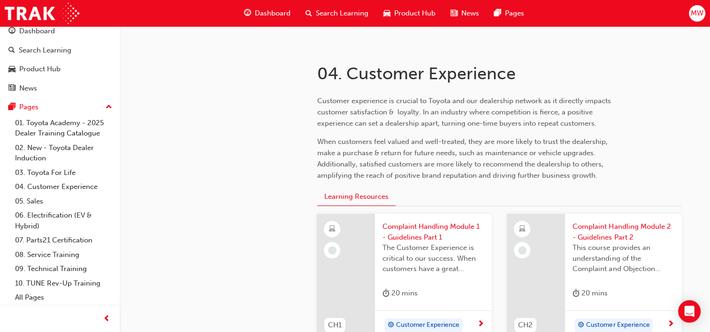
scroll to position [155, 0]
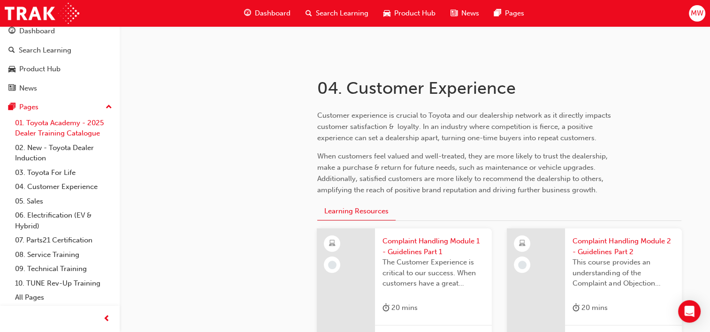
click at [79, 130] on link "01. Toyota Academy - 2025 Dealer Training Catalogue" at bounding box center [63, 128] width 105 height 25
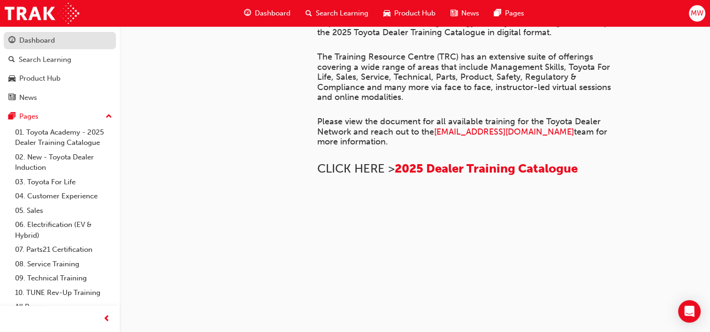
click at [46, 46] on div "Dashboard" at bounding box center [37, 40] width 36 height 11
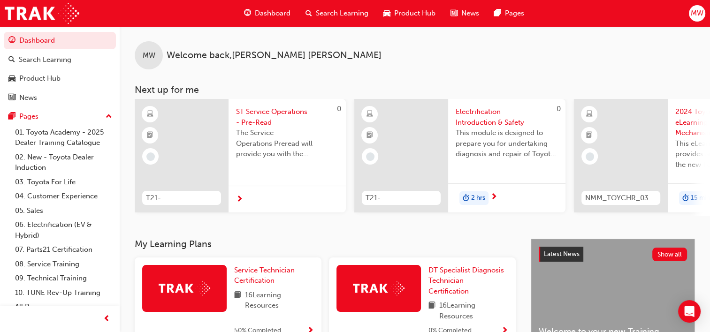
click at [280, 117] on span "ST Service Operations - Pre-Read" at bounding box center [287, 117] width 102 height 21
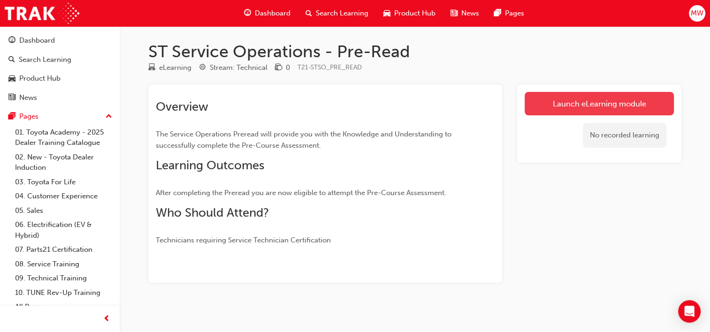
click at [624, 107] on link "Launch eLearning module" at bounding box center [599, 103] width 149 height 23
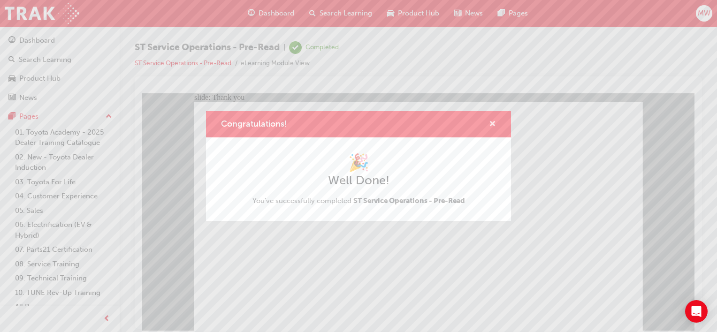
click at [495, 121] on span "cross-icon" at bounding box center [492, 125] width 7 height 8
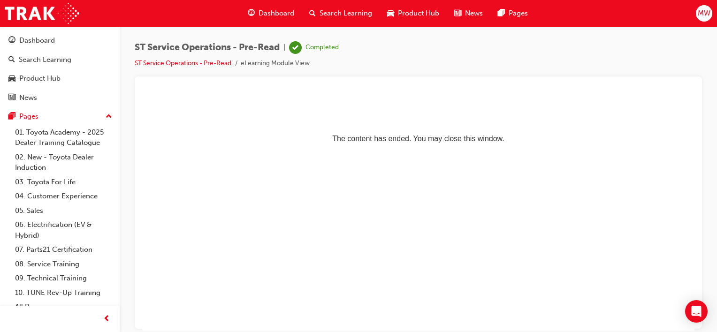
click at [271, 18] on span "Dashboard" at bounding box center [277, 13] width 36 height 11
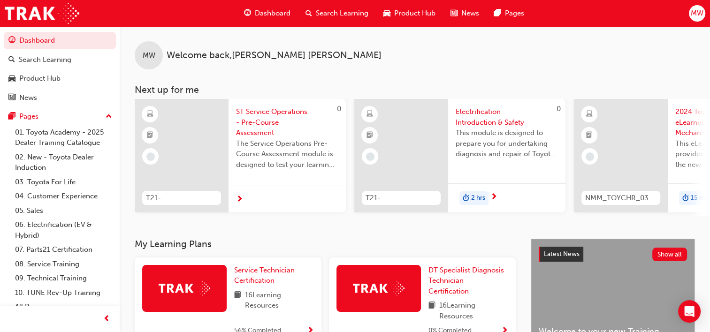
click at [246, 187] on div at bounding box center [287, 199] width 117 height 27
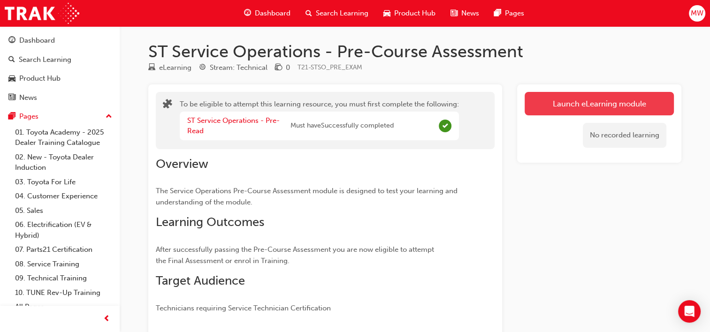
click at [574, 96] on button "Launch eLearning module" at bounding box center [599, 103] width 149 height 23
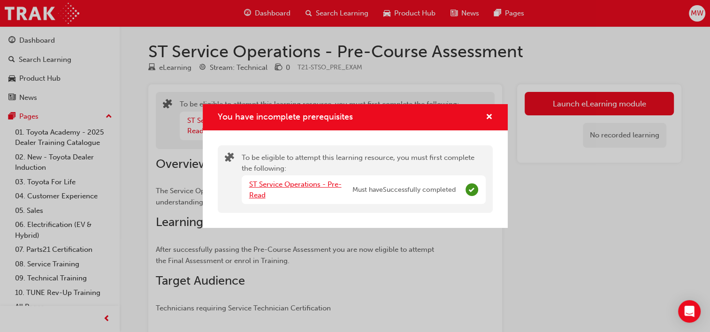
click at [320, 188] on link "ST Service Operations - Pre-Read" at bounding box center [295, 189] width 92 height 19
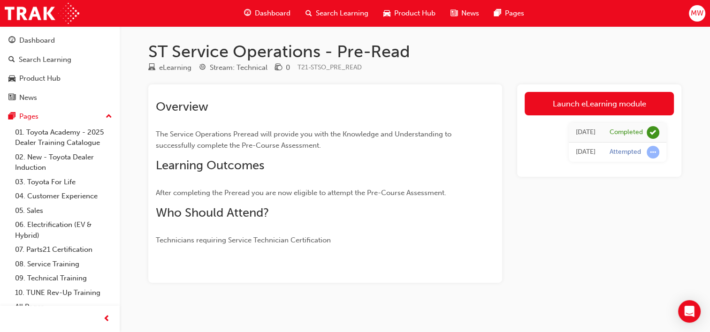
click at [265, 17] on span "Dashboard" at bounding box center [273, 13] width 36 height 11
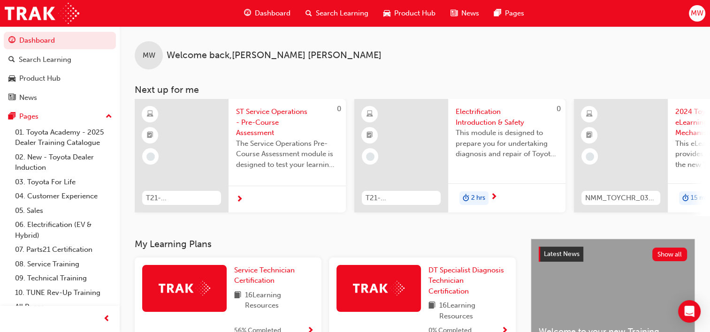
click at [150, 154] on span "learningRecordVerb_NONE-icon" at bounding box center [150, 156] width 8 height 8
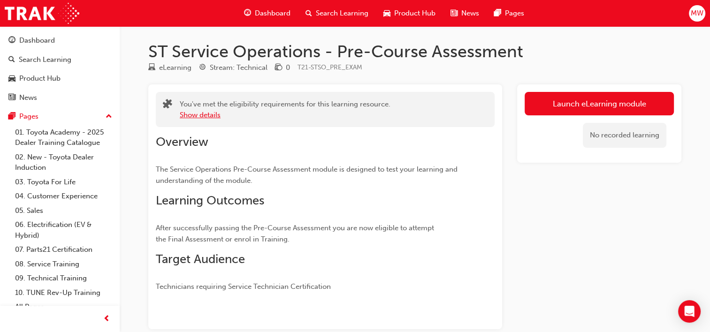
click at [203, 114] on button "Show details" at bounding box center [200, 115] width 41 height 11
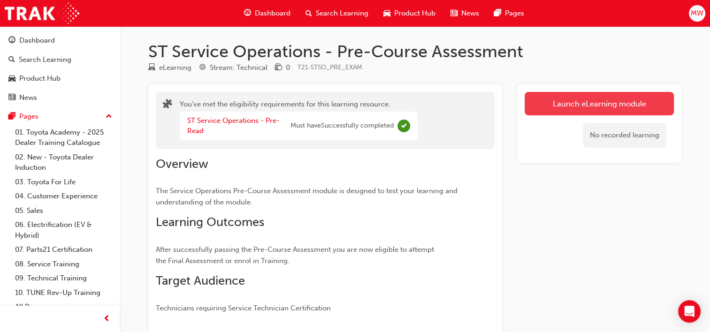
click at [539, 102] on button "Launch eLearning module" at bounding box center [599, 103] width 149 height 23
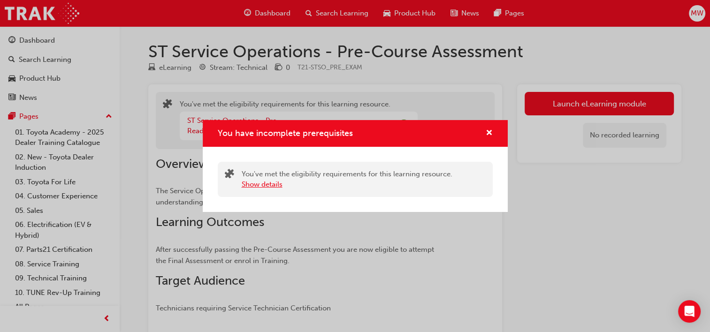
click at [265, 188] on button "Show details" at bounding box center [262, 184] width 41 height 11
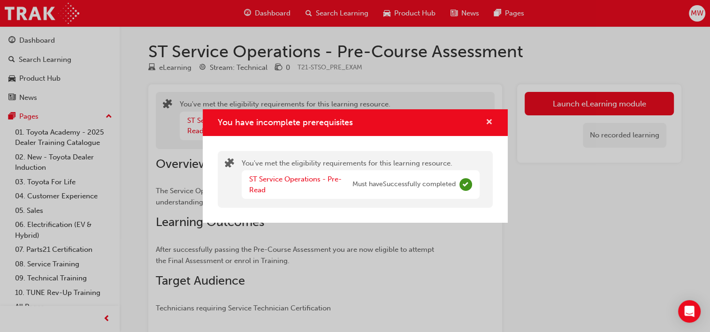
click at [490, 122] on span "cross-icon" at bounding box center [489, 123] width 7 height 8
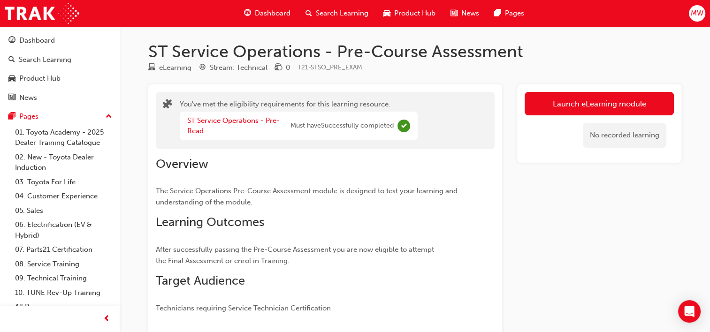
click at [278, 12] on span "Dashboard" at bounding box center [273, 13] width 36 height 11
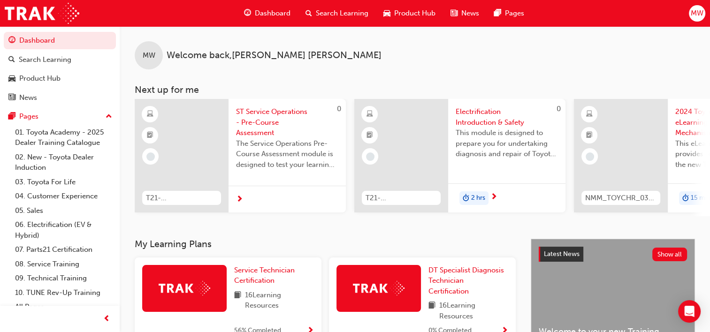
click at [246, 193] on div at bounding box center [287, 199] width 117 height 27
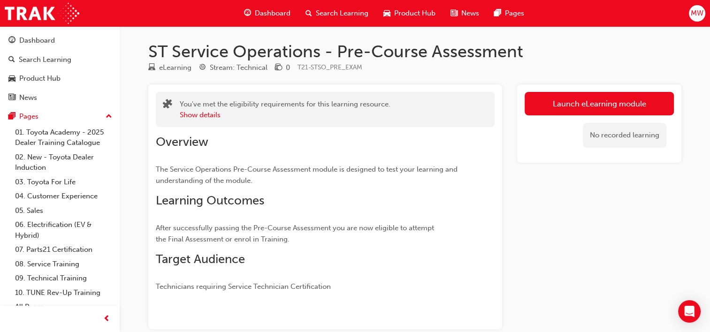
scroll to position [51, 0]
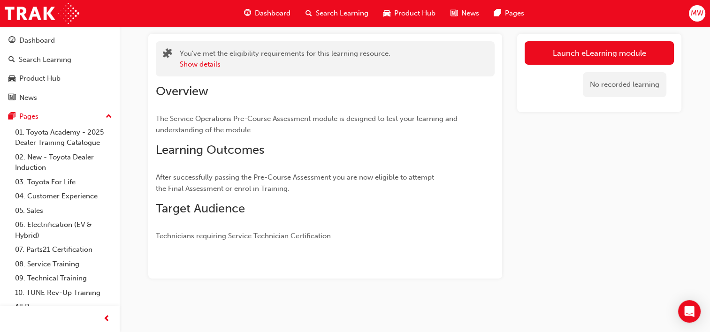
click at [402, 183] on p "After successfully passing the Pre-Course Assessment you are now eligible to at…" at bounding box center [308, 183] width 305 height 23
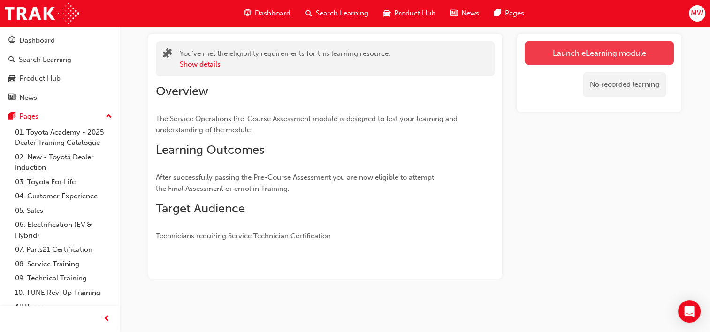
click at [620, 49] on link "Launch eLearning module" at bounding box center [599, 52] width 149 height 23
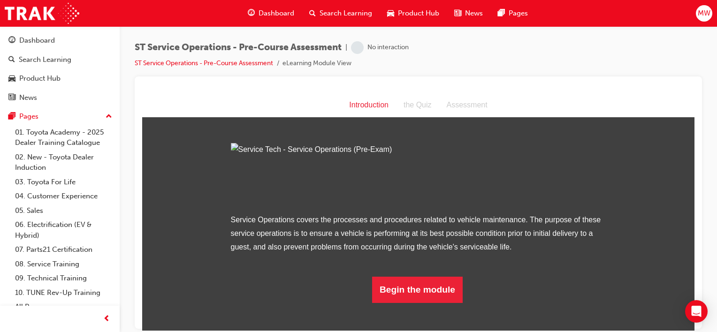
scroll to position [75, 0]
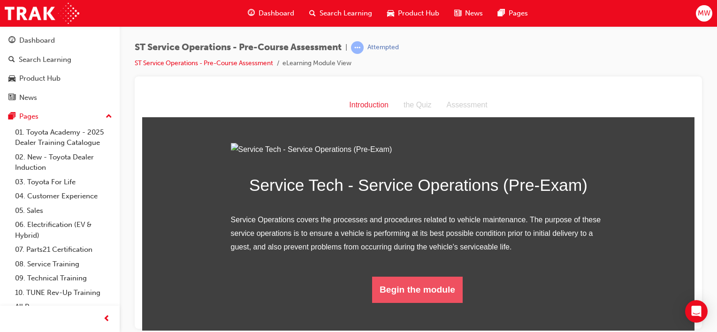
click at [422, 303] on button "Begin the module" at bounding box center [417, 289] width 91 height 26
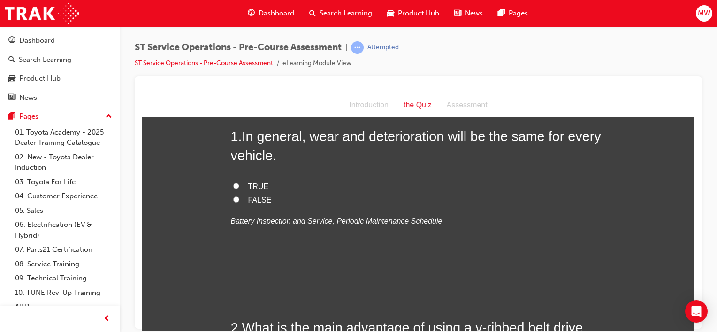
scroll to position [49, 0]
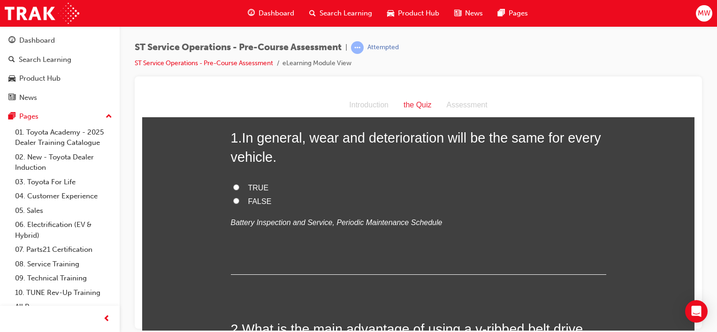
click at [259, 202] on span "FALSE" at bounding box center [259, 201] width 23 height 8
click at [239, 202] on input "FALSE" at bounding box center [236, 201] width 6 height 6
radio input "true"
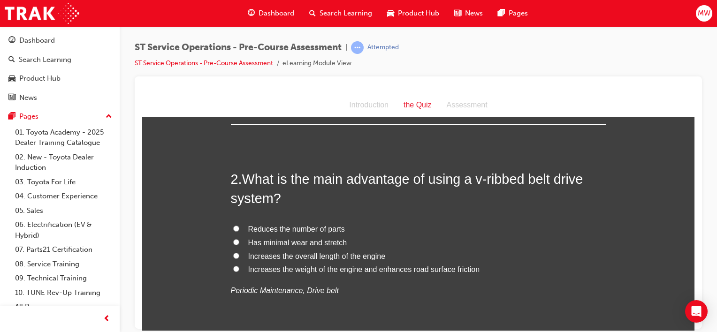
scroll to position [200, 0]
click at [355, 102] on div "Introduction" at bounding box center [369, 105] width 54 height 14
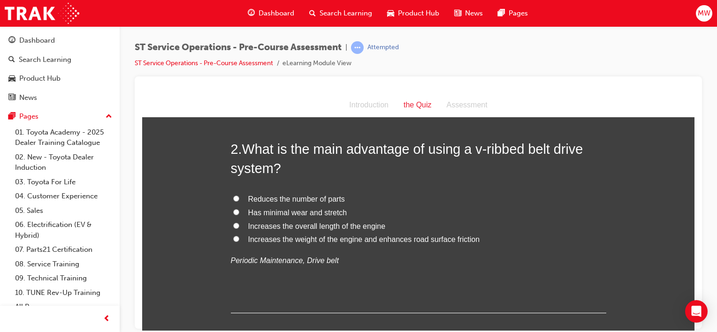
scroll to position [229, 0]
click at [252, 65] on link "ST Service Operations - Pre-Course Assessment" at bounding box center [204, 63] width 138 height 8
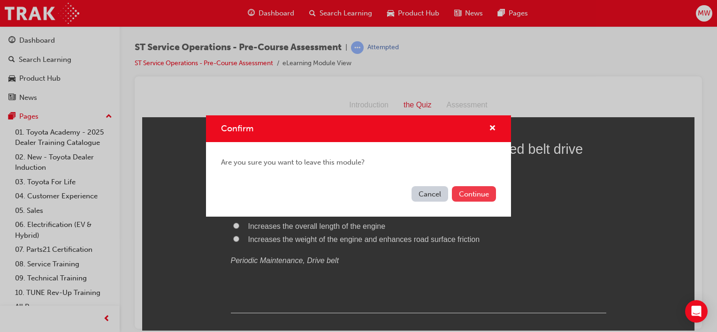
click at [481, 197] on button "Continue" at bounding box center [474, 193] width 44 height 15
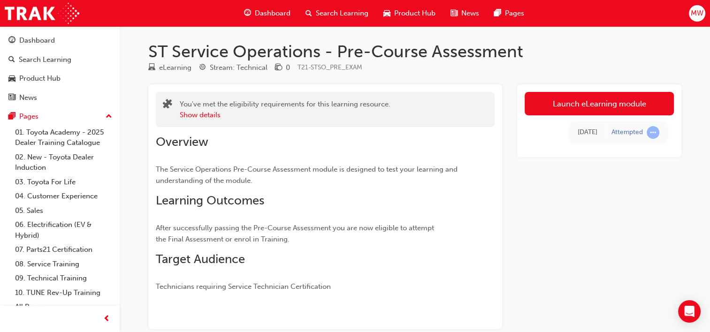
click at [195, 109] on div "You've met the eligibility requirements for this learning resource. Show details" at bounding box center [285, 109] width 211 height 21
click at [195, 116] on button "Show details" at bounding box center [200, 115] width 41 height 11
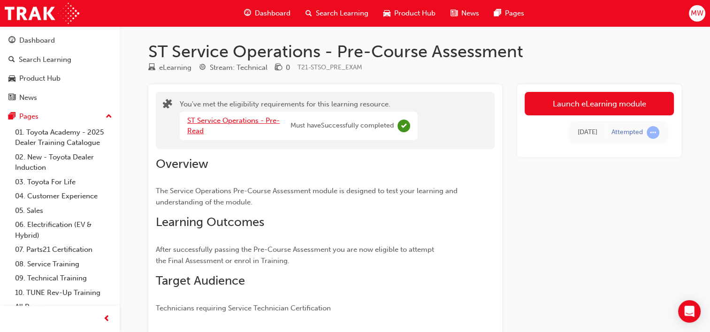
click at [250, 122] on link "ST Service Operations - Pre-Read" at bounding box center [233, 125] width 92 height 19
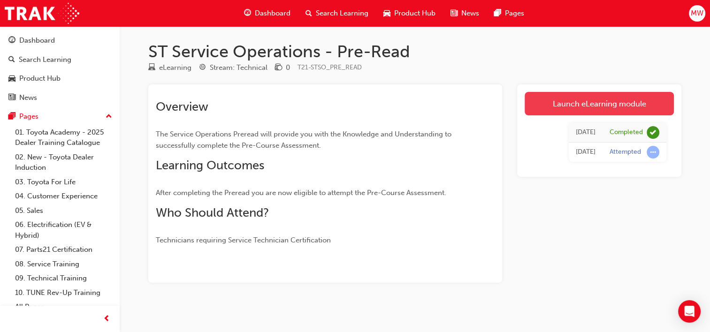
click at [566, 103] on link "Launch eLearning module" at bounding box center [599, 103] width 149 height 23
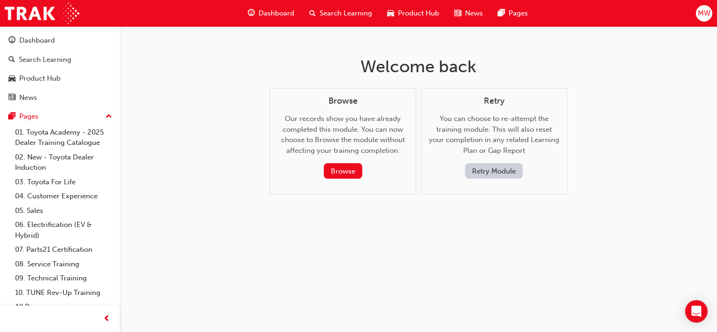
click at [369, 167] on div "Browse" at bounding box center [342, 170] width 115 height 15
click at [351, 168] on button "Browse" at bounding box center [343, 170] width 38 height 15
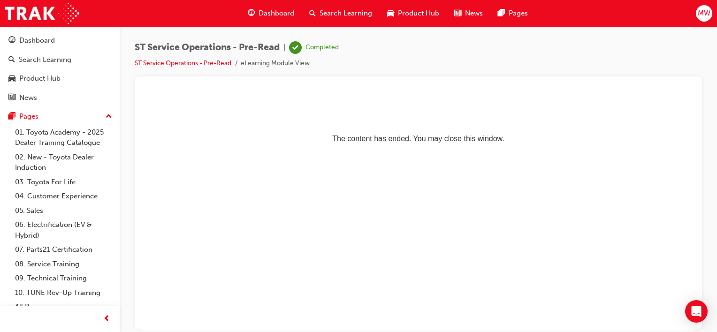
click at [208, 67] on li "ST Service Operations - Pre-Read" at bounding box center [188, 63] width 106 height 11
click at [217, 62] on link "ST Service Operations - Pre-Read" at bounding box center [183, 63] width 97 height 8
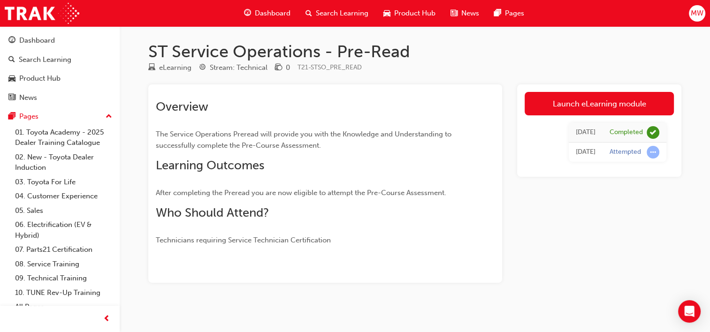
click at [267, 8] on span "Dashboard" at bounding box center [273, 13] width 36 height 11
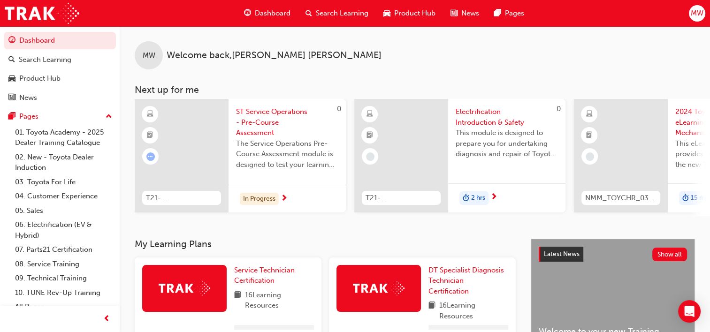
click at [287, 198] on span "next-icon" at bounding box center [284, 199] width 7 height 8
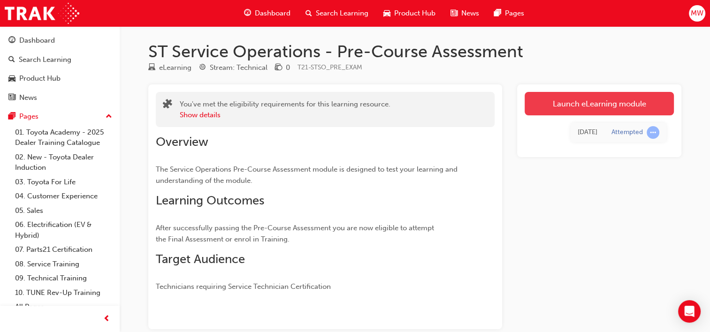
click at [584, 105] on link "Launch eLearning module" at bounding box center [599, 103] width 149 height 23
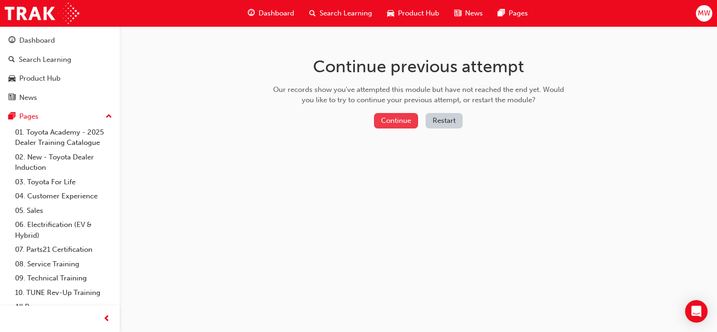
click at [396, 121] on button "Continue" at bounding box center [396, 120] width 44 height 15
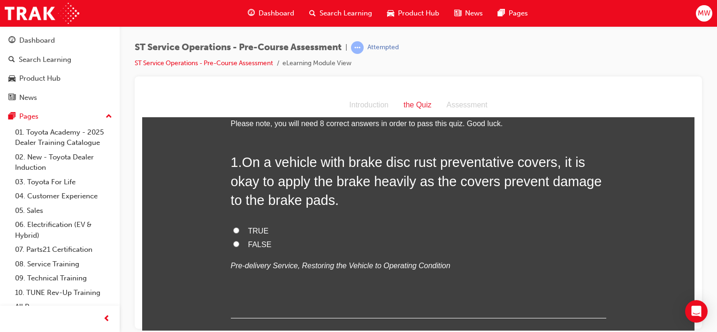
scroll to position [26, 0]
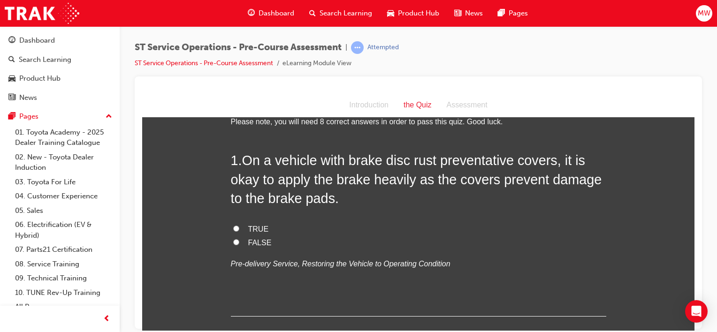
click at [251, 241] on span "FALSE" at bounding box center [259, 242] width 23 height 8
click at [239, 241] on input "FALSE" at bounding box center [236, 242] width 6 height 6
radio input "true"
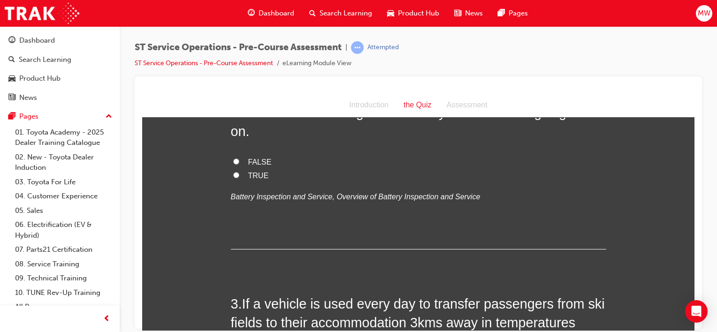
scroll to position [282, 0]
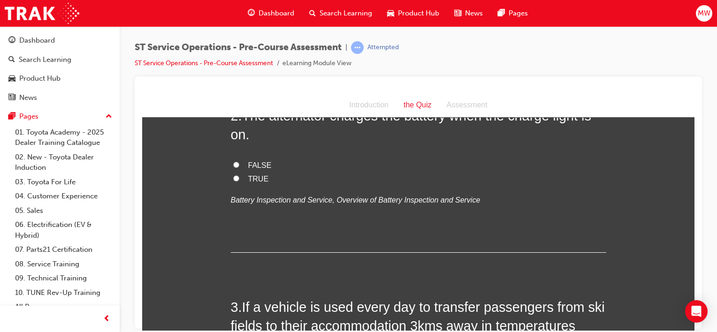
click at [255, 176] on span "TRUE" at bounding box center [258, 179] width 21 height 8
click at [239, 176] on input "TRUE" at bounding box center [236, 178] width 6 height 6
radio input "true"
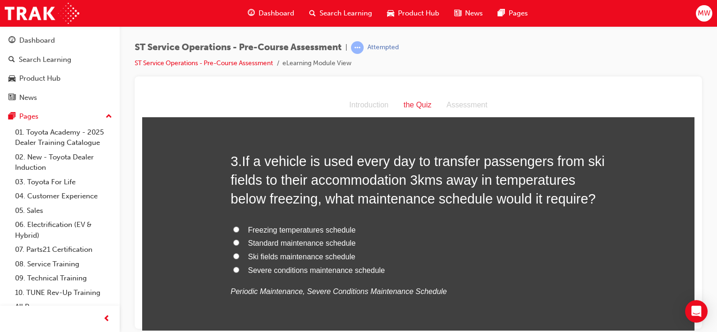
scroll to position [428, 0]
click at [302, 270] on span "Severe conditions maintenance schedule" at bounding box center [316, 270] width 137 height 8
click at [239, 270] on input "Severe conditions maintenance schedule" at bounding box center [236, 269] width 6 height 6
radio input "true"
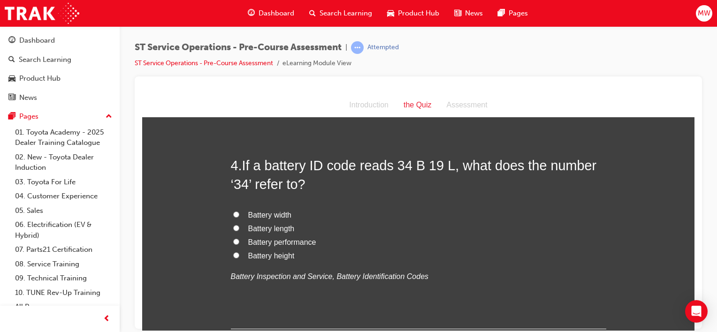
scroll to position [672, 0]
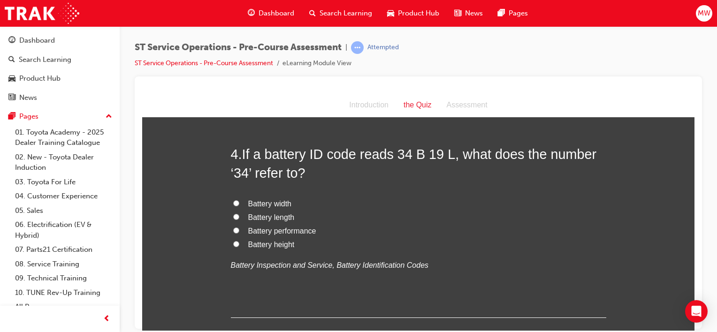
click at [276, 230] on span "Battery performance" at bounding box center [282, 231] width 68 height 8
click at [239, 230] on input "Battery performance" at bounding box center [236, 230] width 6 height 6
radio input "true"
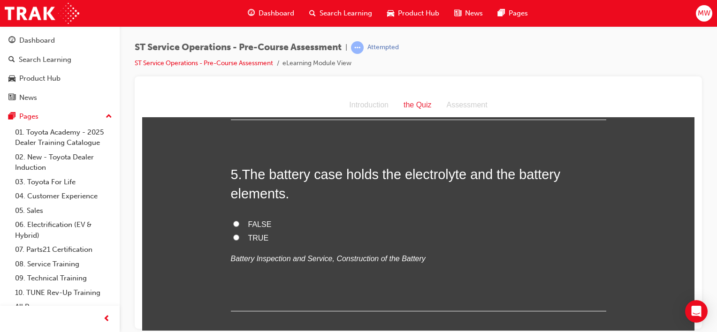
scroll to position [893, 0]
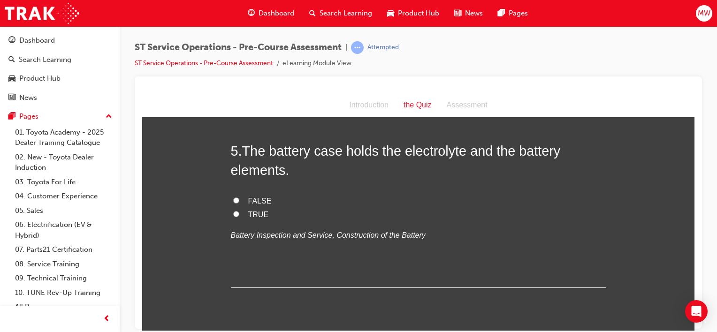
click at [252, 201] on span "FALSE" at bounding box center [259, 201] width 23 height 8
click at [239, 201] on input "FALSE" at bounding box center [236, 200] width 6 height 6
radio input "true"
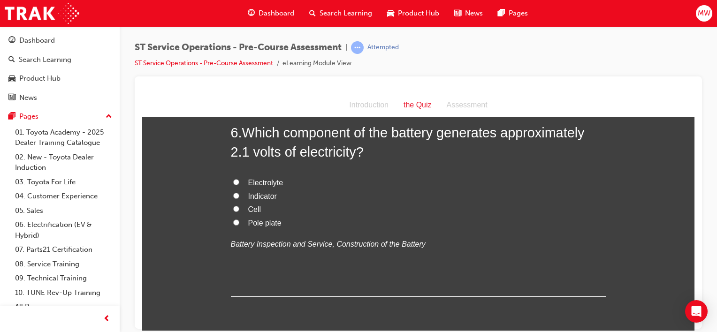
scroll to position [1098, 0]
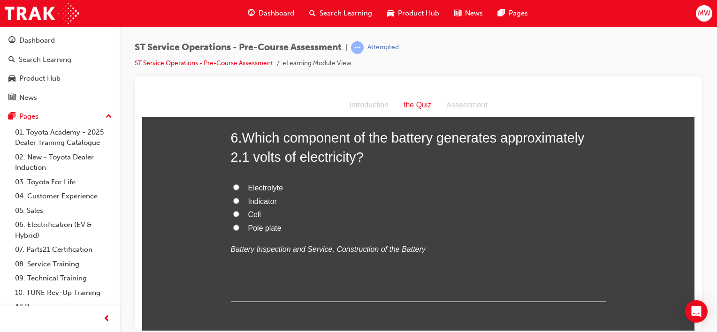
click at [250, 214] on span "Cell" at bounding box center [254, 214] width 13 height 8
click at [239, 214] on input "Cell" at bounding box center [236, 214] width 6 height 6
radio input "true"
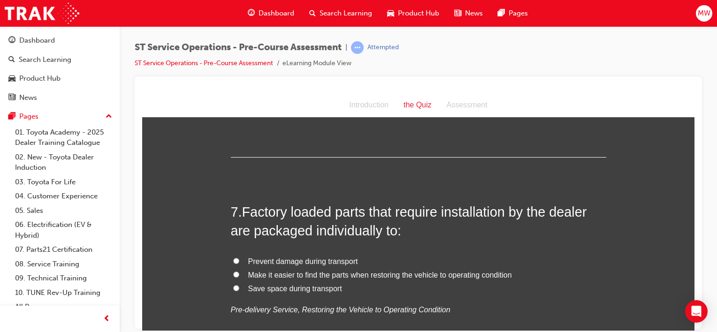
scroll to position [1304, 0]
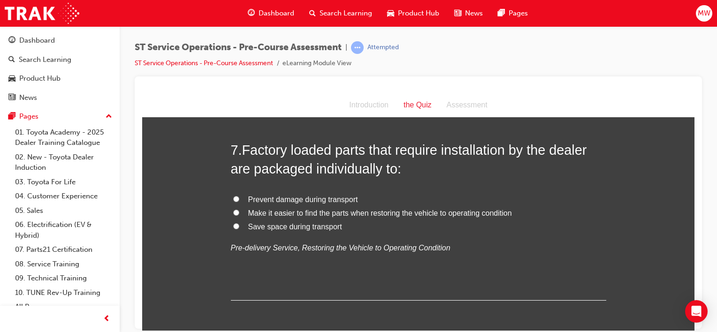
drag, startPoint x: 315, startPoint y: 201, endPoint x: 432, endPoint y: 171, distance: 120.6
click at [315, 201] on span "Prevent damage during transport" at bounding box center [303, 199] width 110 height 8
click at [239, 201] on input "Prevent damage during transport" at bounding box center [236, 199] width 6 height 6
radio input "true"
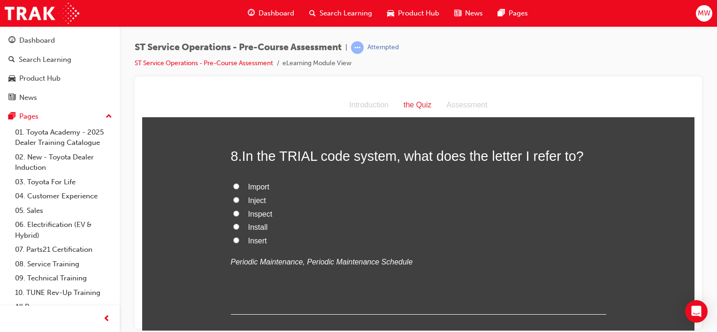
scroll to position [1505, 0]
click at [259, 211] on span "Inspect" at bounding box center [260, 212] width 24 height 8
click at [239, 211] on input "Inspect" at bounding box center [236, 212] width 6 height 6
radio input "true"
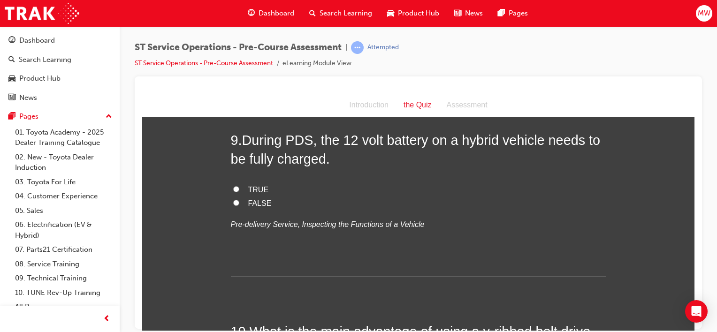
scroll to position [1733, 0]
click at [251, 185] on span "TRUE" at bounding box center [258, 188] width 21 height 8
click at [239, 185] on input "TRUE" at bounding box center [236, 188] width 6 height 6
radio input "true"
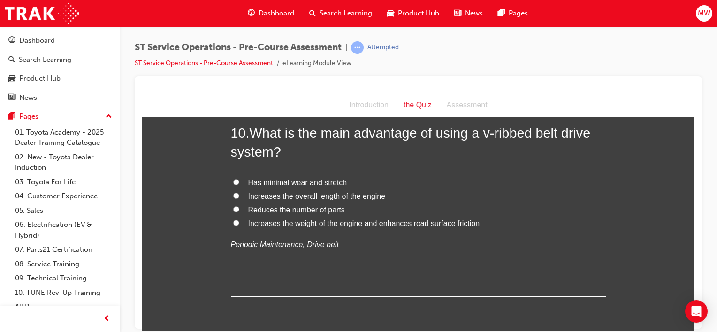
scroll to position [1931, 0]
click at [305, 181] on span "Has minimal wear and stretch" at bounding box center [297, 182] width 99 height 8
click at [239, 181] on input "Has minimal wear and stretch" at bounding box center [236, 181] width 6 height 6
radio input "true"
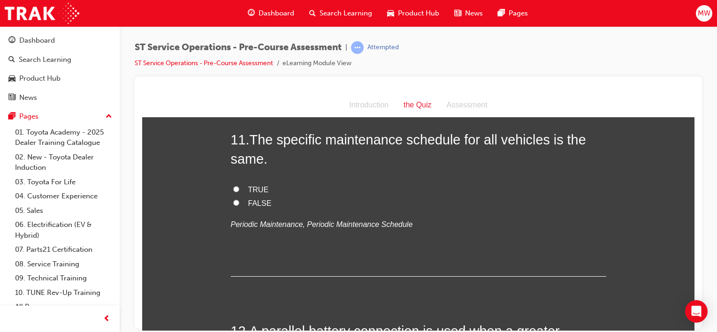
scroll to position [2143, 0]
click at [255, 199] on span "FALSE" at bounding box center [259, 202] width 23 height 8
click at [239, 199] on input "FALSE" at bounding box center [236, 202] width 6 height 6
radio input "true"
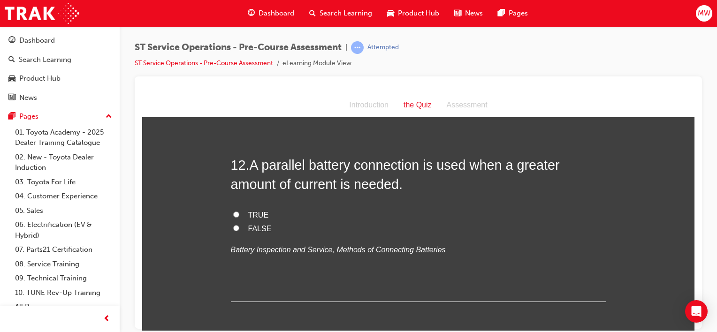
scroll to position [2310, 0]
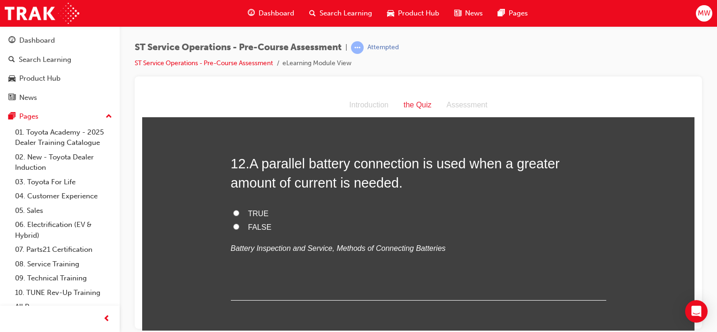
click at [251, 204] on div "12 . A parallel battery connection is used when a greater amount of current is …" at bounding box center [418, 227] width 375 height 146
click at [248, 213] on span "TRUE" at bounding box center [258, 213] width 21 height 8
click at [239, 213] on input "TRUE" at bounding box center [236, 213] width 6 height 6
radio input "true"
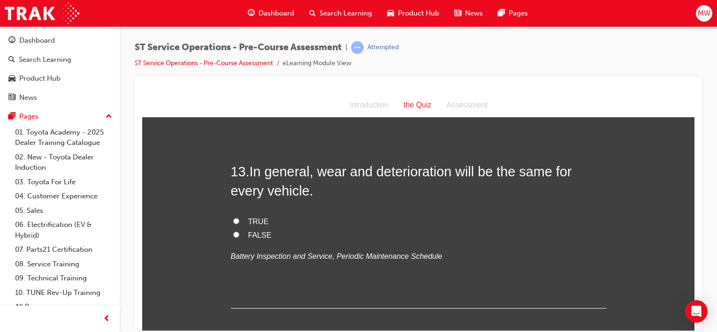
scroll to position [2500, 0]
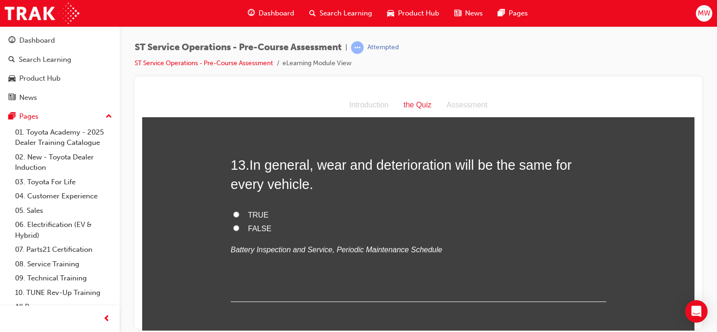
click at [248, 230] on span "FALSE" at bounding box center [259, 228] width 23 height 8
click at [239, 230] on input "FALSE" at bounding box center [236, 228] width 6 height 6
radio input "true"
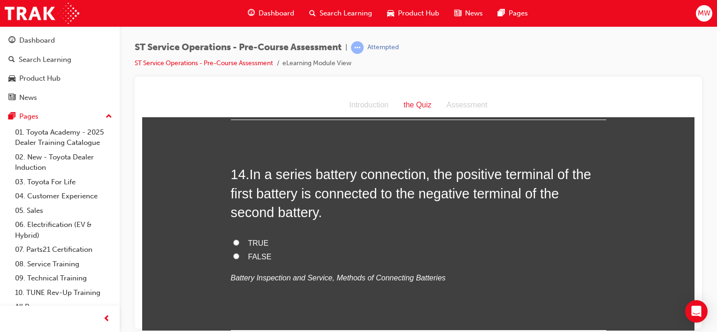
scroll to position [2684, 0]
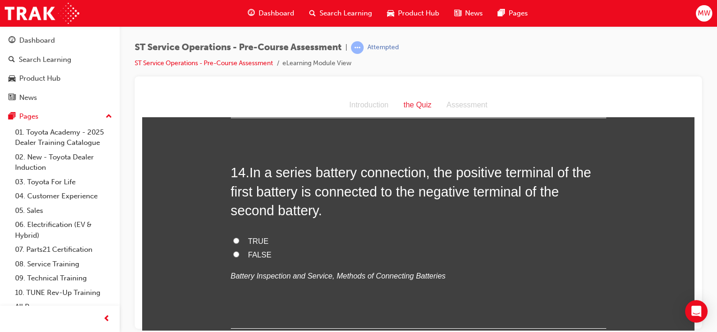
click at [254, 239] on span "TRUE" at bounding box center [258, 241] width 21 height 8
click at [239, 239] on input "TRUE" at bounding box center [236, 240] width 6 height 6
radio input "true"
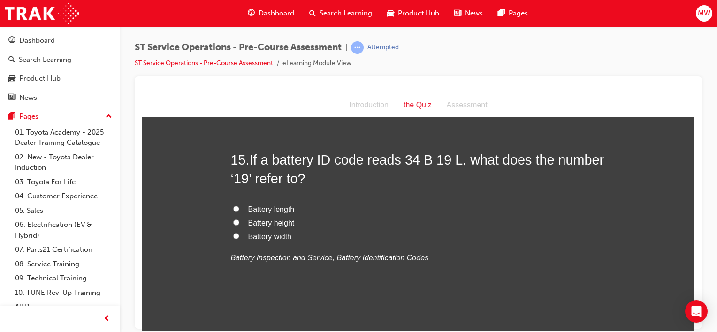
scroll to position [2911, 0]
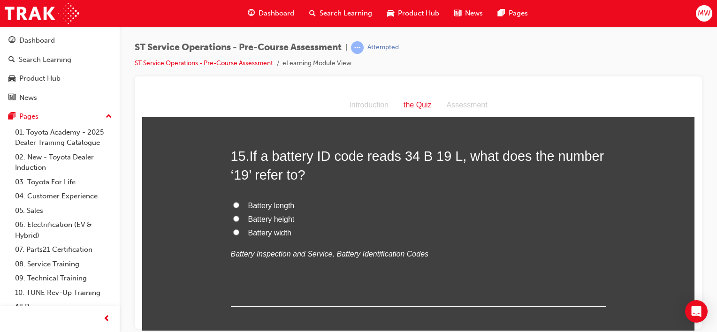
click at [276, 206] on span "Battery length" at bounding box center [271, 205] width 46 height 8
click at [239, 206] on input "Battery length" at bounding box center [236, 205] width 6 height 6
radio input "true"
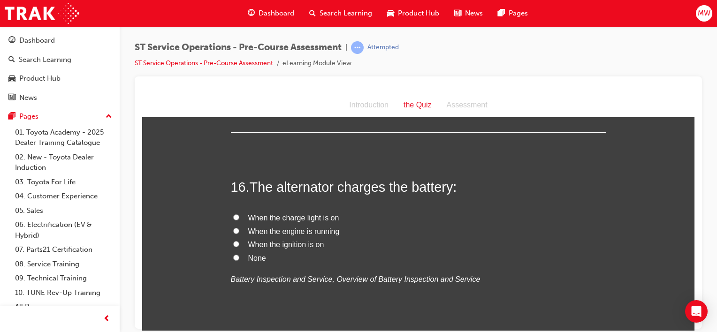
scroll to position [3091, 0]
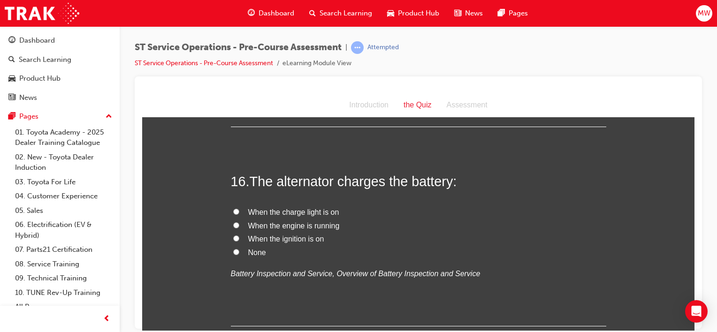
click at [316, 225] on span "When the engine is running" at bounding box center [293, 225] width 91 height 8
click at [239, 225] on input "When the engine is running" at bounding box center [236, 225] width 6 height 6
radio input "true"
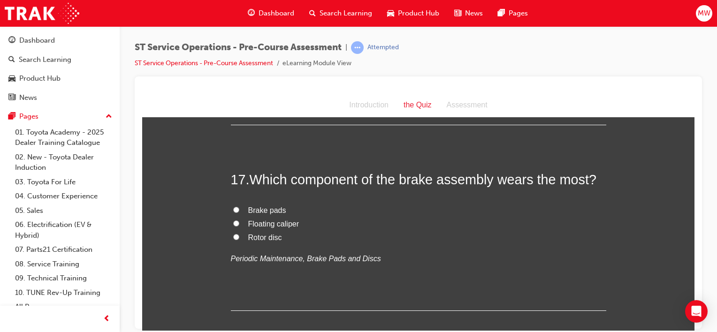
scroll to position [3294, 0]
click at [263, 209] on span "Brake pads" at bounding box center [267, 208] width 38 height 8
click at [239, 209] on input "Brake pads" at bounding box center [236, 208] width 6 height 6
radio input "true"
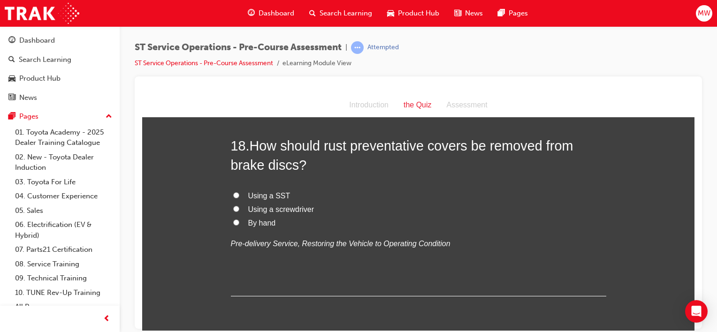
scroll to position [3513, 0]
drag, startPoint x: 253, startPoint y: 227, endPoint x: 258, endPoint y: 224, distance: 5.1
click at [253, 228] on div "Using a SST Using a screwdriver By hand Pre-delivery Service, Restoring the Veh…" at bounding box center [418, 218] width 375 height 61
click at [258, 224] on label "By hand" at bounding box center [418, 222] width 375 height 14
click at [239, 224] on input "By hand" at bounding box center [236, 221] width 6 height 6
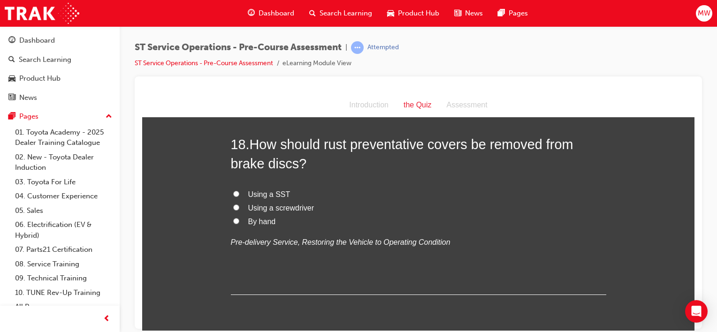
radio input "true"
click at [258, 224] on label "By hand" at bounding box center [418, 222] width 375 height 14
click at [239, 224] on input "By hand" at bounding box center [236, 221] width 6 height 6
drag, startPoint x: 258, startPoint y: 224, endPoint x: 338, endPoint y: 215, distance: 80.8
click at [338, 215] on label "By hand" at bounding box center [418, 222] width 375 height 14
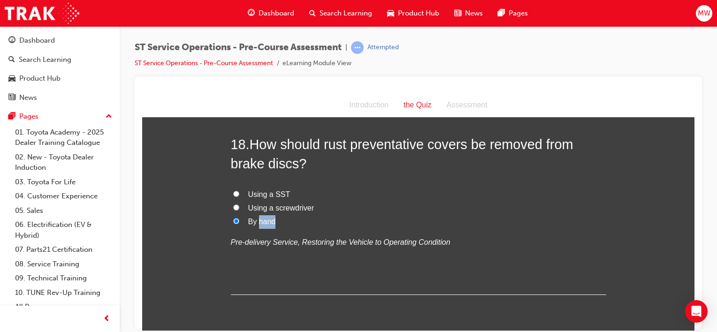
click at [239, 218] on input "By hand" at bounding box center [236, 221] width 6 height 6
click at [254, 221] on span "By hand" at bounding box center [262, 221] width 28 height 8
click at [239, 221] on input "By hand" at bounding box center [236, 221] width 6 height 6
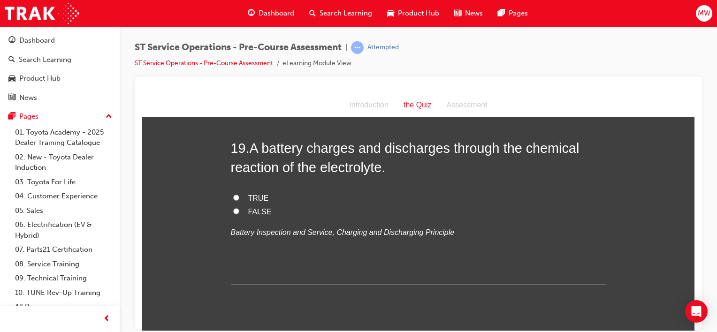
scroll to position [3715, 0]
click at [257, 194] on span "TRUE" at bounding box center [258, 197] width 21 height 8
click at [239, 194] on input "TRUE" at bounding box center [236, 196] width 6 height 6
radio input "true"
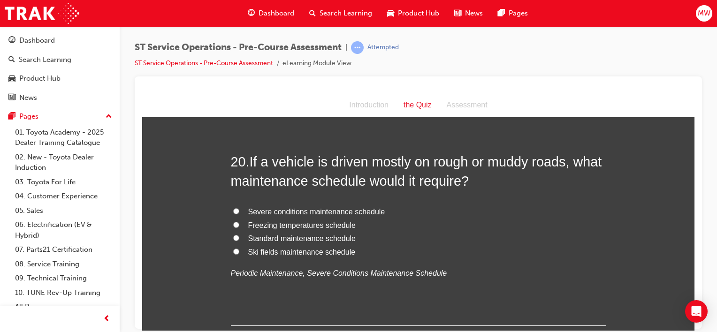
scroll to position [3911, 0]
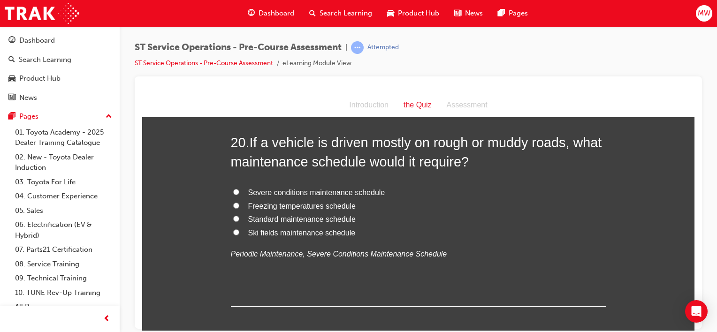
click at [342, 189] on span "Severe conditions maintenance schedule" at bounding box center [316, 192] width 137 height 8
click at [239, 189] on input "Severe conditions maintenance schedule" at bounding box center [236, 192] width 6 height 6
radio input "true"
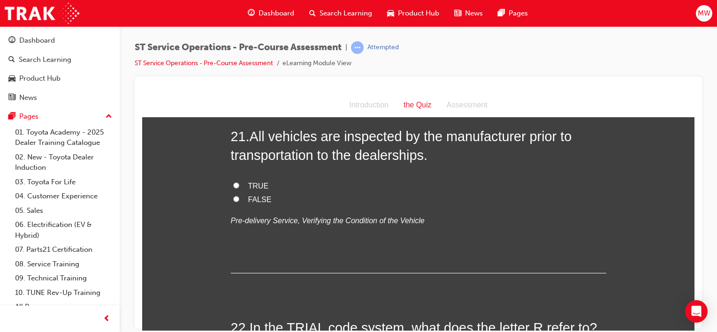
scroll to position [4137, 0]
click at [259, 179] on label "TRUE" at bounding box center [418, 186] width 375 height 14
click at [239, 182] on input "TRUE" at bounding box center [236, 185] width 6 height 6
radio input "true"
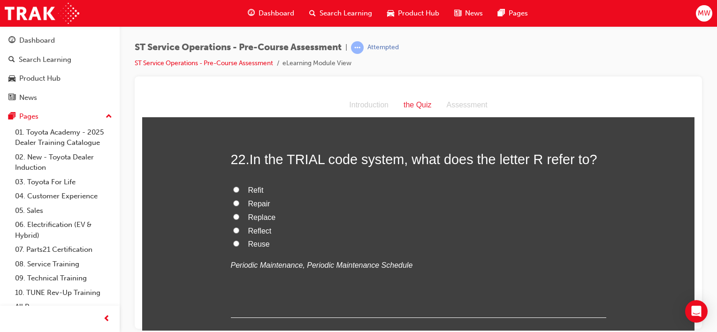
scroll to position [4310, 0]
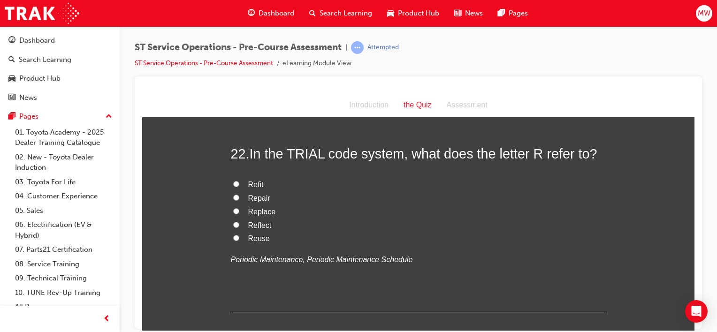
click at [258, 209] on span "Replace" at bounding box center [262, 211] width 28 height 8
click at [239, 209] on input "Replace" at bounding box center [236, 211] width 6 height 6
radio input "true"
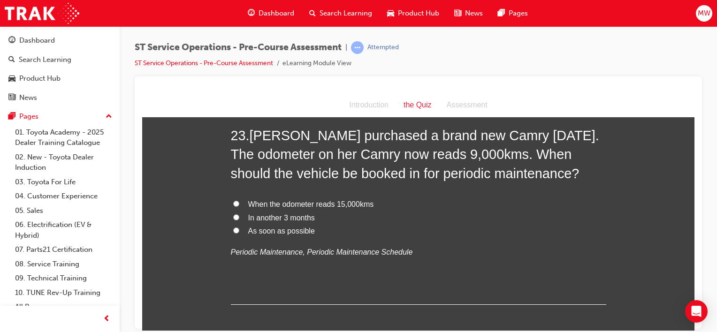
scroll to position [4545, 0]
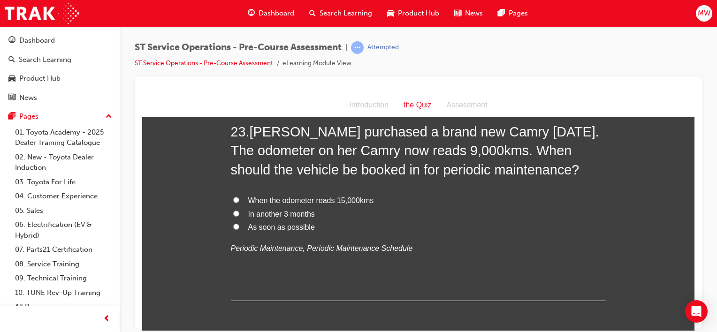
click at [279, 225] on span "As soon as possible" at bounding box center [281, 227] width 67 height 8
click at [239, 225] on input "As soon as possible" at bounding box center [236, 226] width 6 height 6
radio input "true"
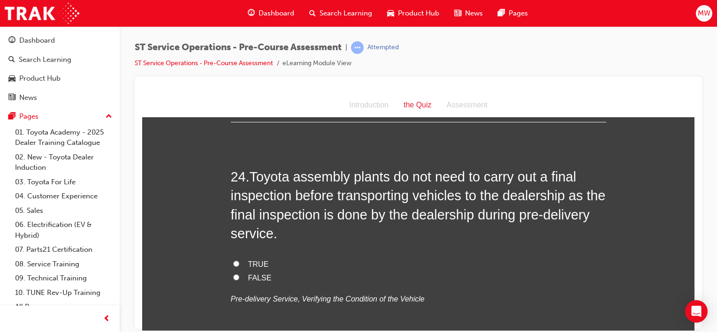
scroll to position [4739, 0]
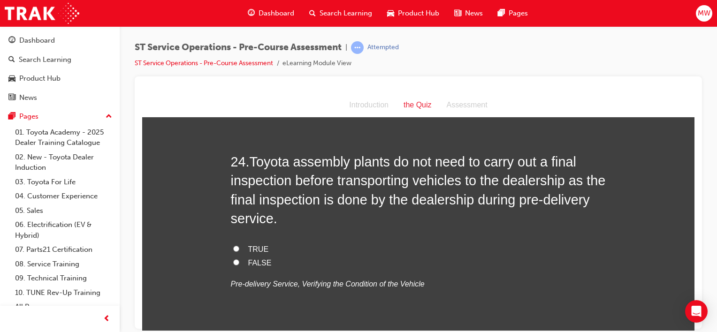
click at [257, 259] on span "FALSE" at bounding box center [259, 263] width 23 height 8
click at [239, 259] on input "FALSE" at bounding box center [236, 262] width 6 height 6
radio input "true"
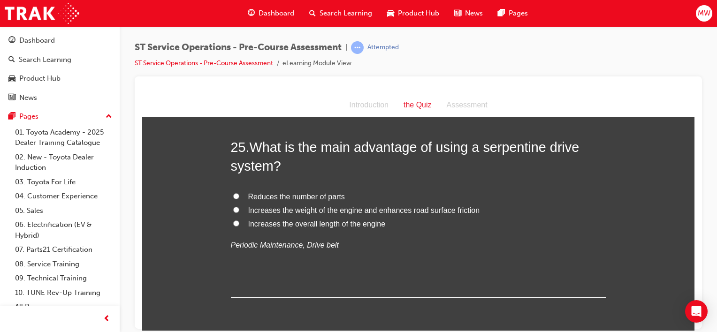
scroll to position [4983, 0]
click at [309, 194] on span "Reduces the number of parts" at bounding box center [296, 196] width 97 height 8
click at [239, 194] on input "Reduces the number of parts" at bounding box center [236, 196] width 6 height 6
radio input "true"
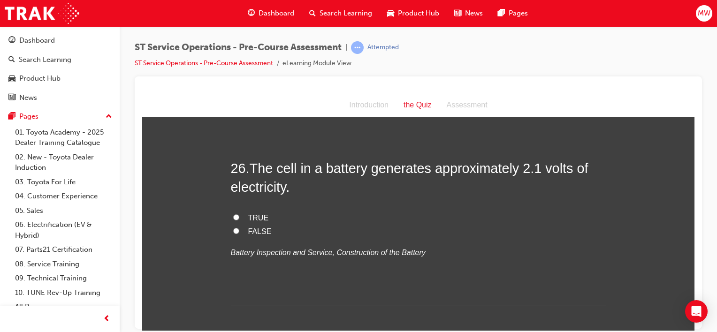
scroll to position [5176, 0]
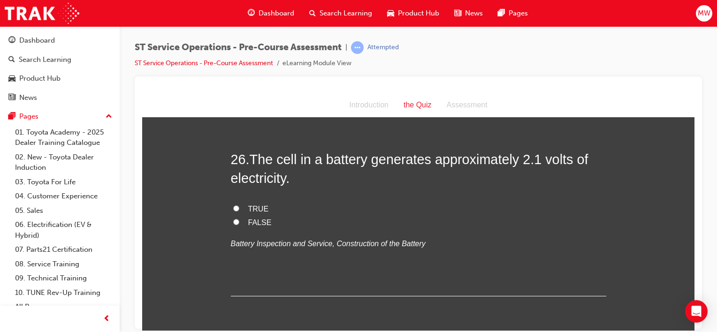
click at [255, 206] on span "TRUE" at bounding box center [258, 209] width 21 height 8
click at [239, 206] on input "TRUE" at bounding box center [236, 208] width 6 height 6
radio input "true"
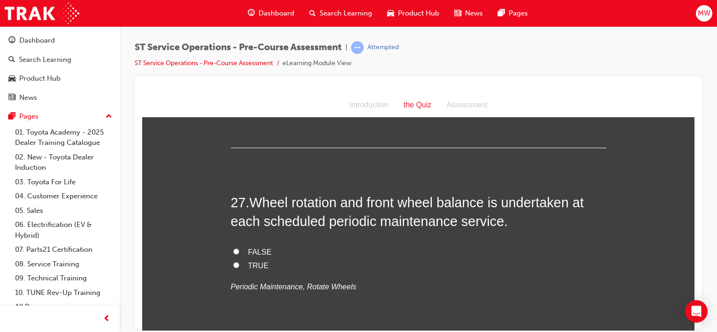
scroll to position [5348, 0]
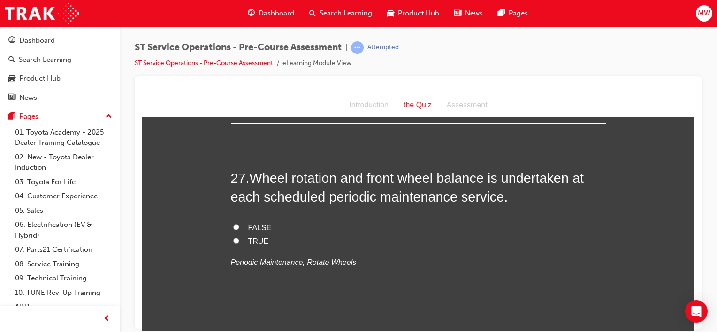
click at [259, 223] on span "FALSE" at bounding box center [259, 227] width 23 height 8
click at [239, 224] on input "FALSE" at bounding box center [236, 227] width 6 height 6
radio input "true"
click at [250, 238] on span "TRUE" at bounding box center [258, 241] width 21 height 8
click at [239, 238] on input "TRUE" at bounding box center [236, 240] width 6 height 6
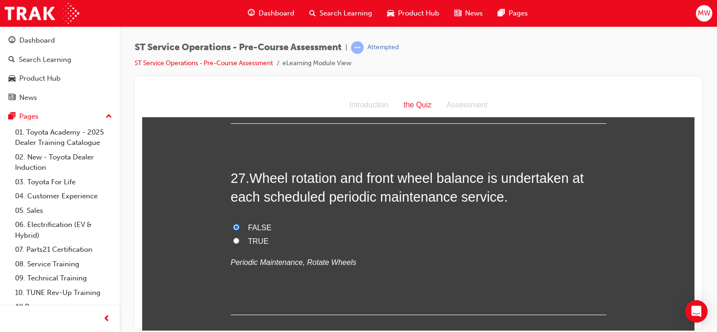
radio input "true"
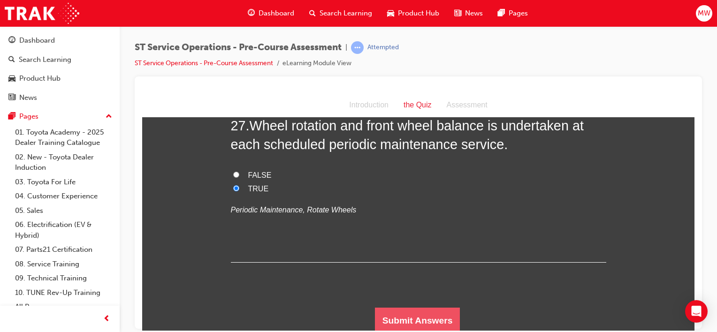
click at [429, 312] on button "Submit Answers" at bounding box center [417, 320] width 85 height 26
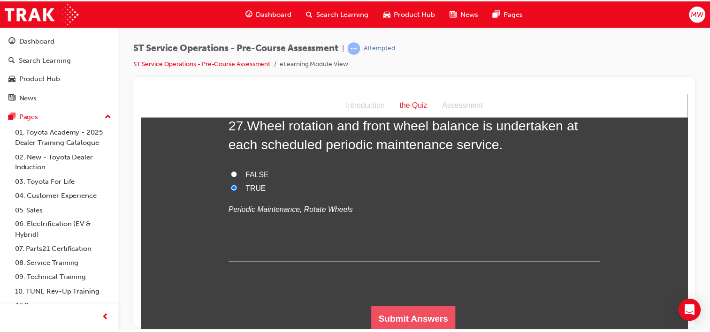
scroll to position [0, 0]
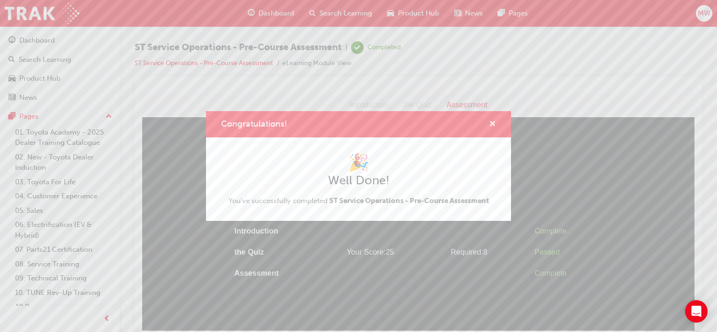
click at [495, 122] on span "cross-icon" at bounding box center [492, 125] width 7 height 8
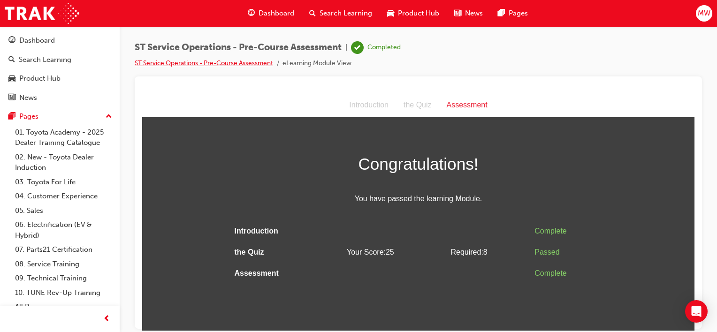
click at [216, 64] on link "ST Service Operations - Pre-Course Assessment" at bounding box center [204, 63] width 138 height 8
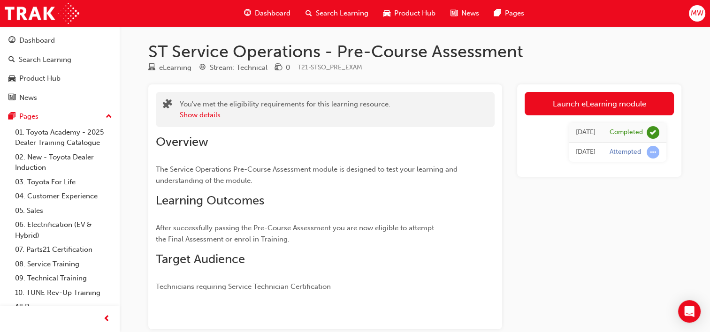
click at [274, 9] on span "Dashboard" at bounding box center [273, 13] width 36 height 11
